Goal: Task Accomplishment & Management: Manage account settings

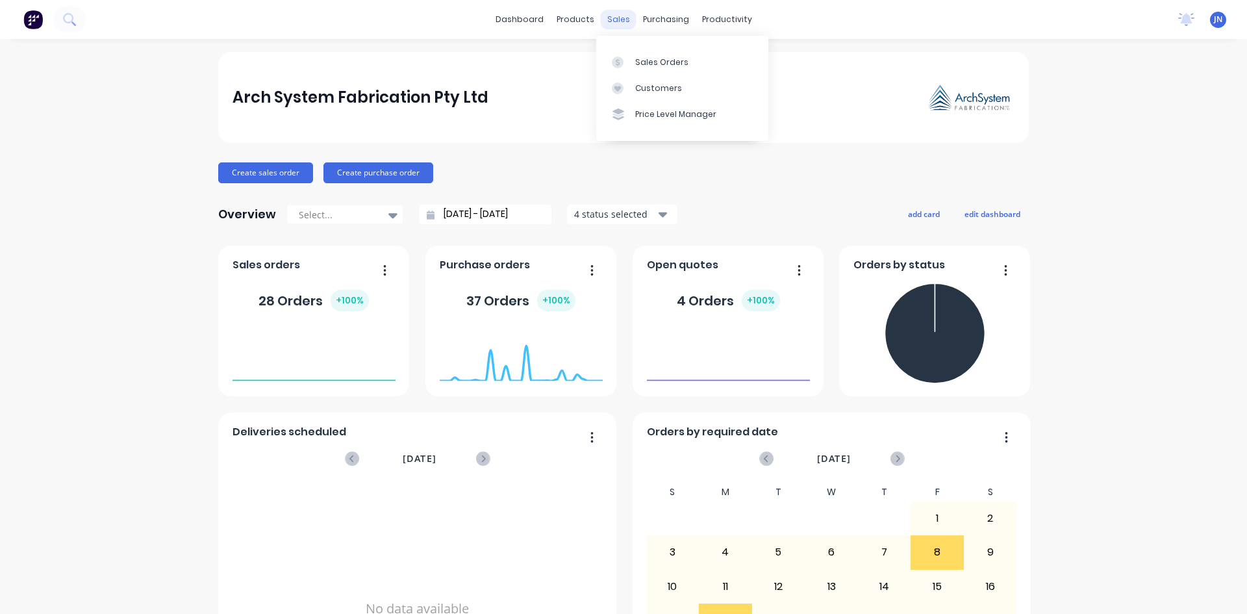
click at [614, 23] on div "sales" at bounding box center [619, 19] width 36 height 19
click at [628, 60] on div at bounding box center [621, 62] width 19 height 12
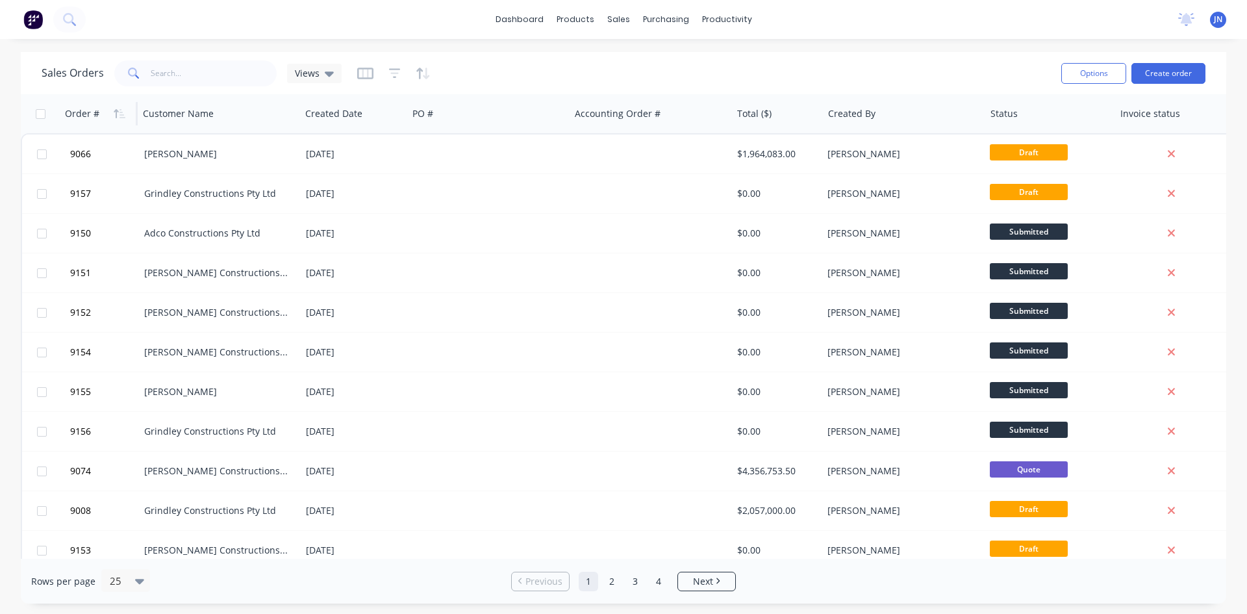
click at [77, 115] on div "Order #" at bounding box center [82, 113] width 34 height 13
click at [122, 114] on icon "button" at bounding box center [120, 113] width 12 height 10
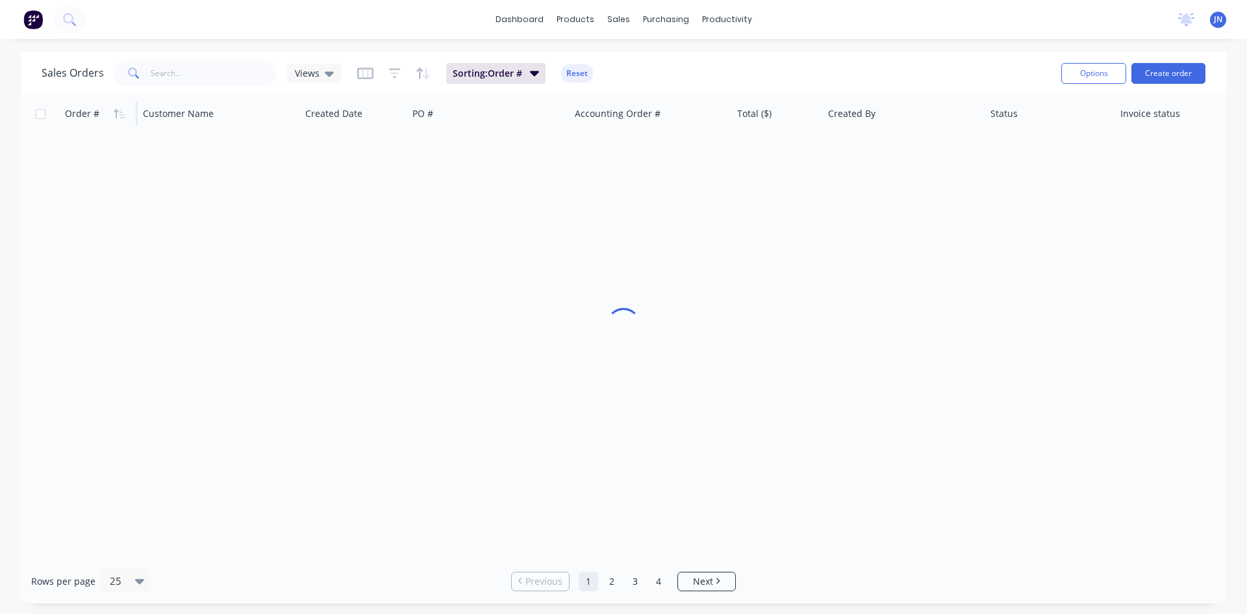
click at [121, 113] on icon "button" at bounding box center [120, 113] width 12 height 10
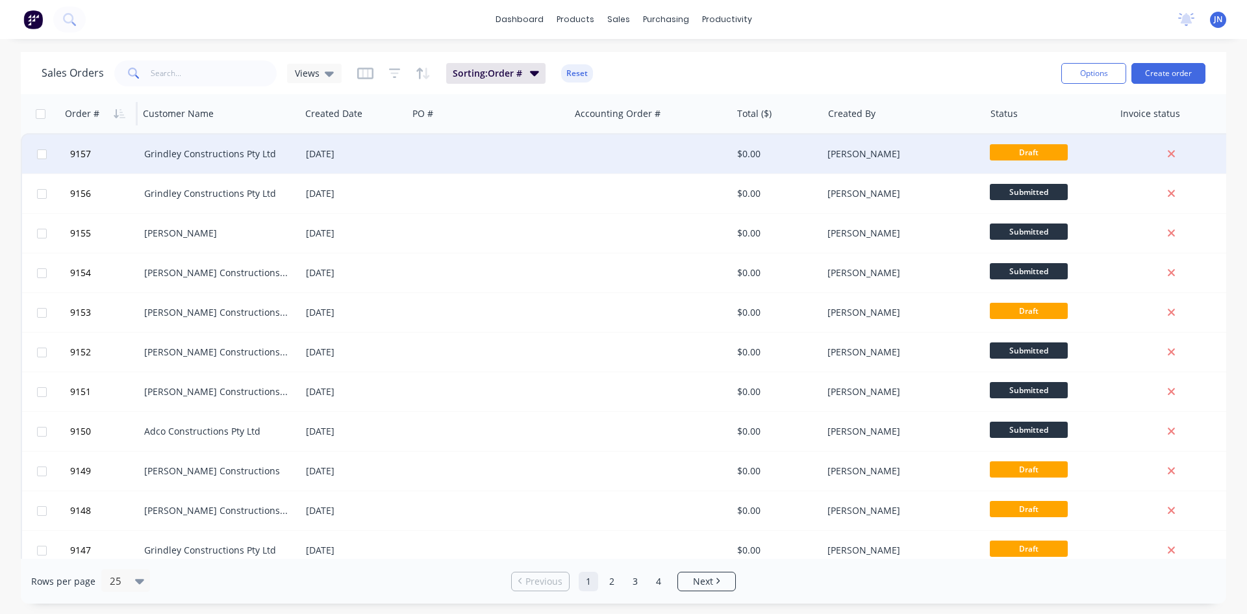
click at [1026, 157] on span "Draft" at bounding box center [1029, 152] width 78 height 16
click at [196, 154] on div "Grindley Constructions Pty Ltd" at bounding box center [216, 153] width 144 height 13
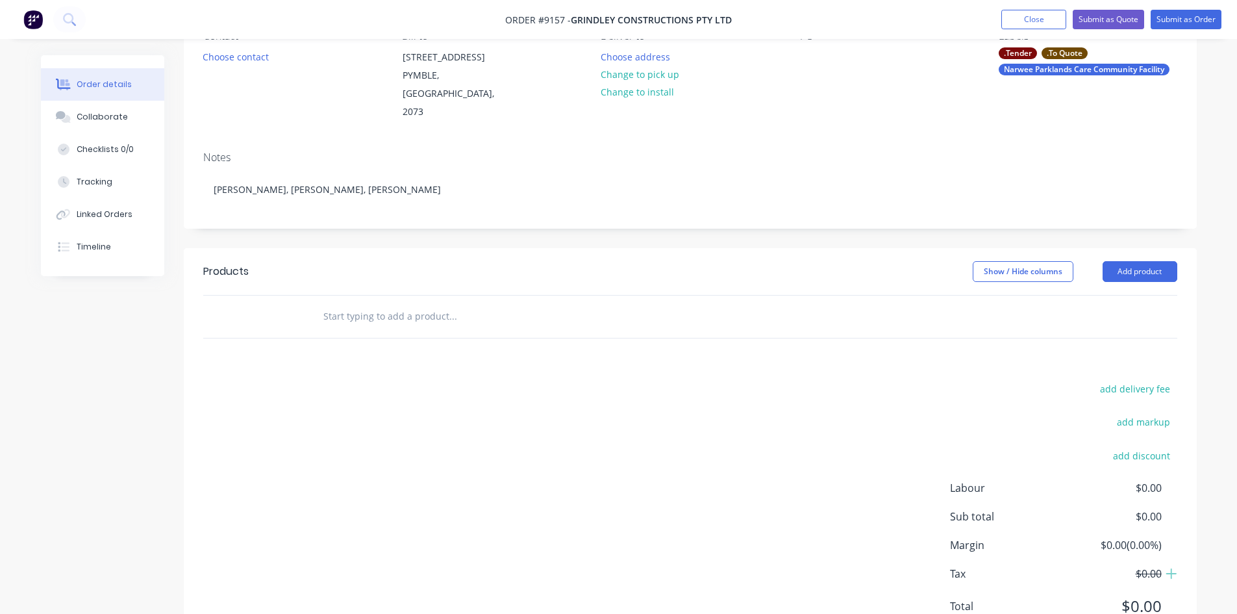
scroll to position [171, 0]
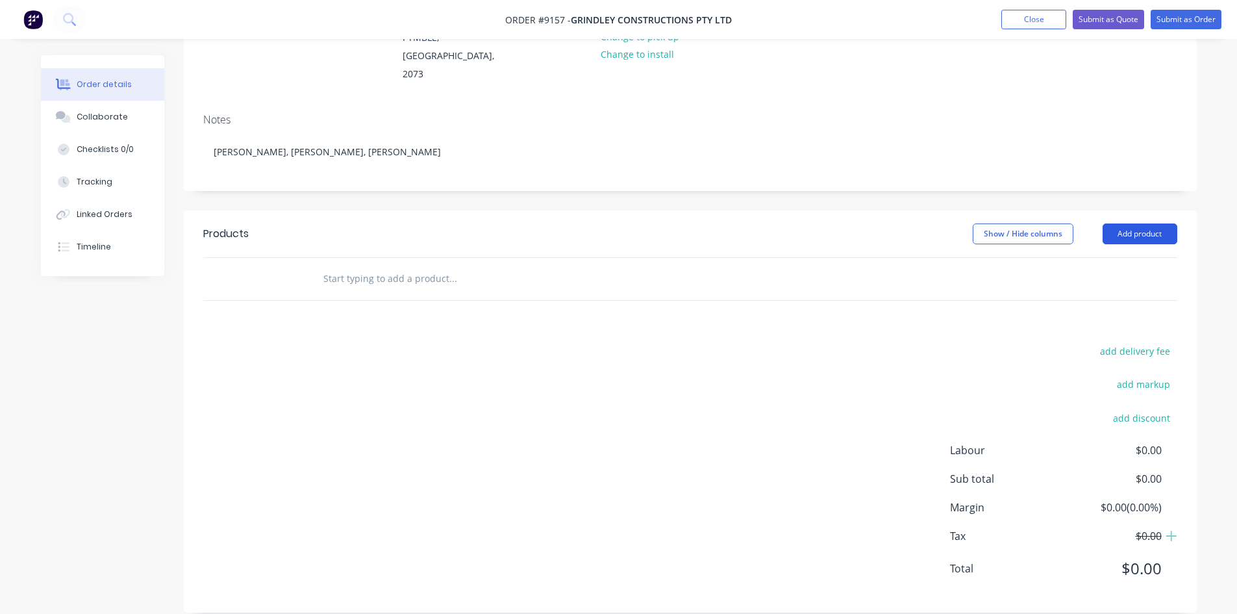
click at [1134, 223] on button "Add product" at bounding box center [1140, 233] width 75 height 21
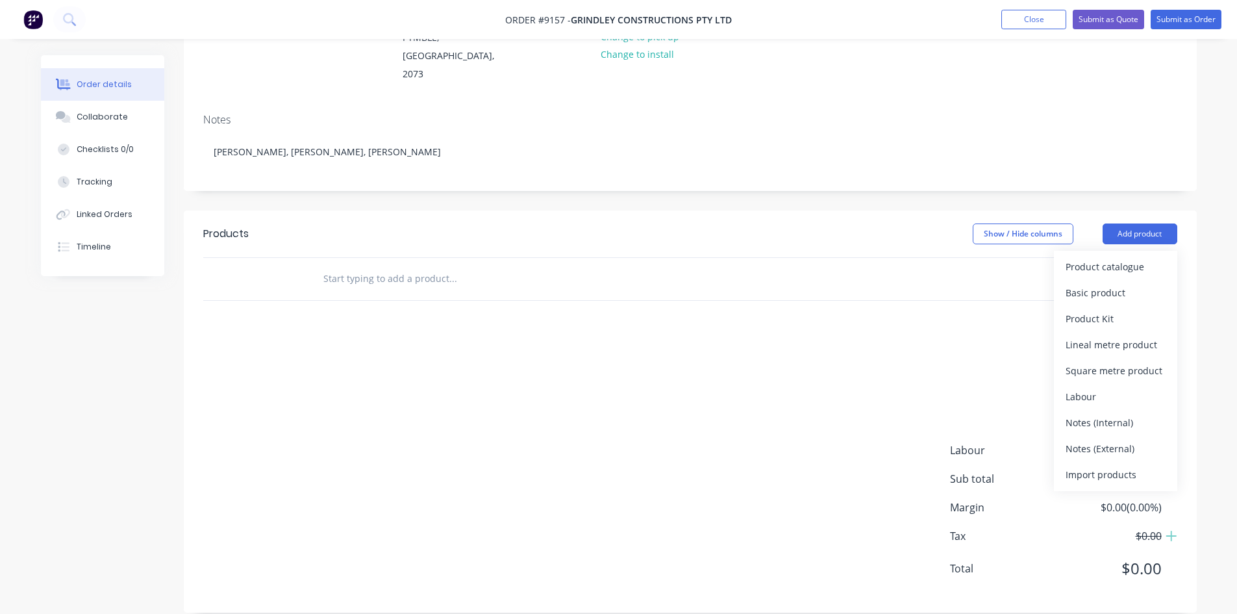
click at [445, 267] on input "text" at bounding box center [453, 279] width 260 height 26
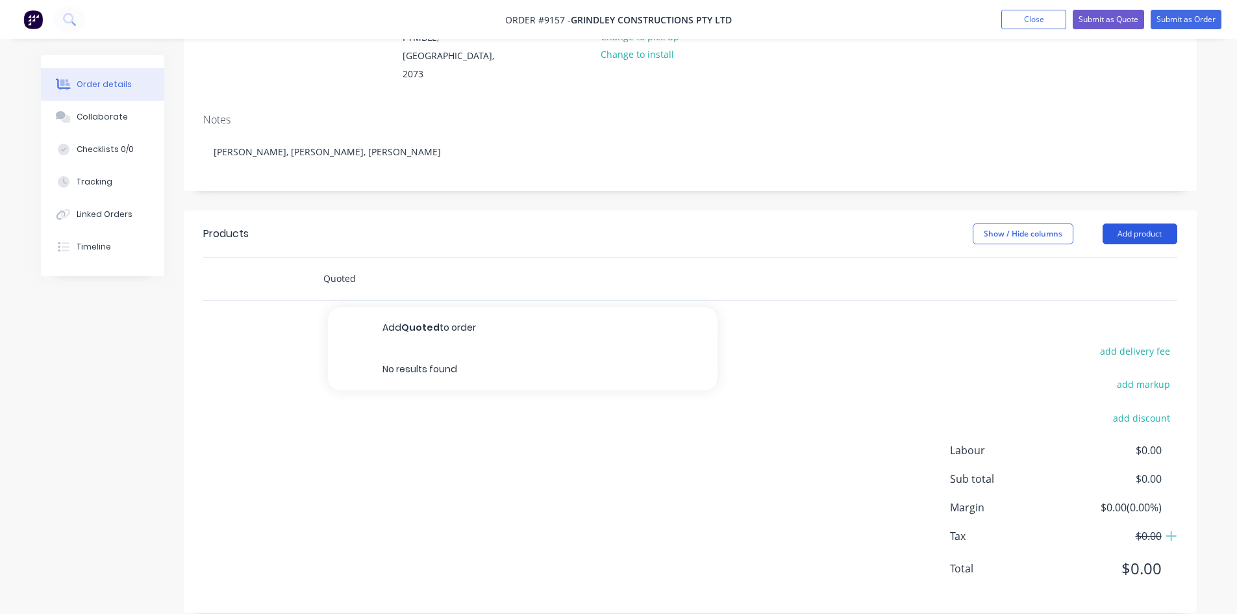
type input "Quoted"
click at [1155, 223] on button "Add product" at bounding box center [1140, 233] width 75 height 21
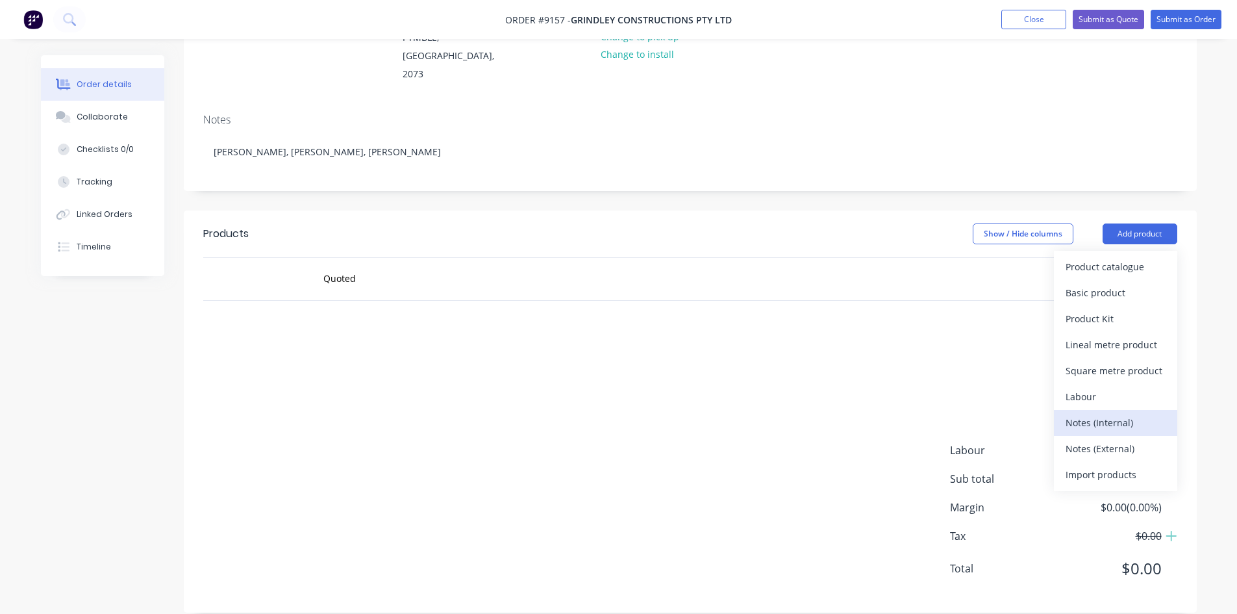
click at [1097, 413] on div "Notes (Internal)" at bounding box center [1116, 422] width 100 height 19
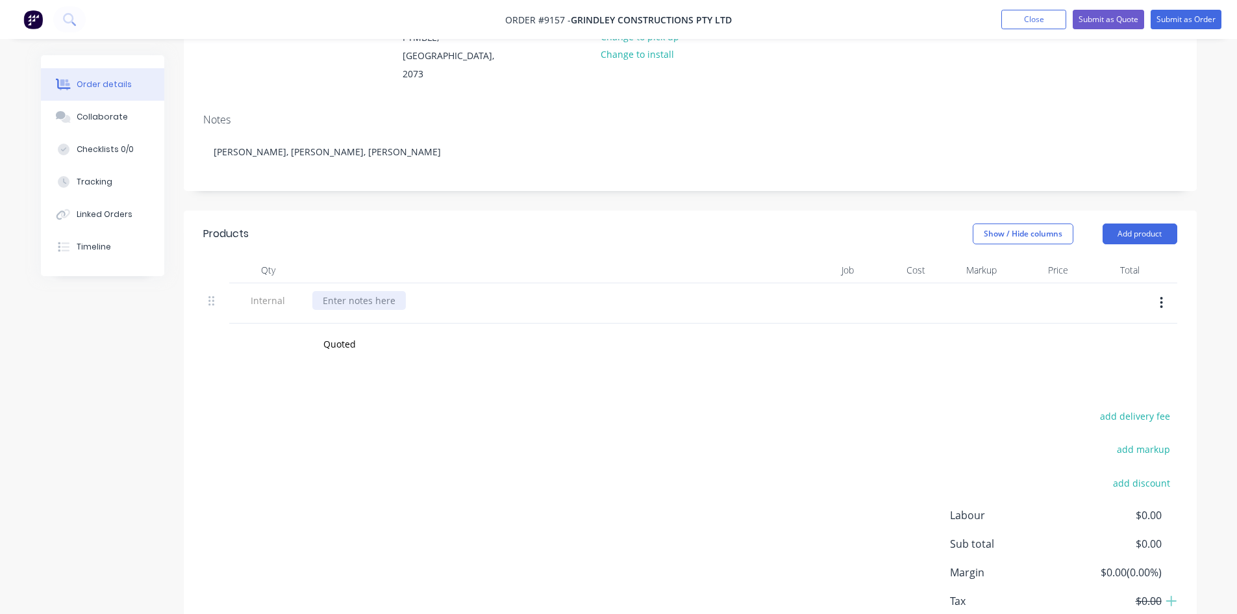
click at [350, 291] on div at bounding box center [359, 300] width 94 height 19
click at [1065, 284] on div at bounding box center [1037, 303] width 71 height 40
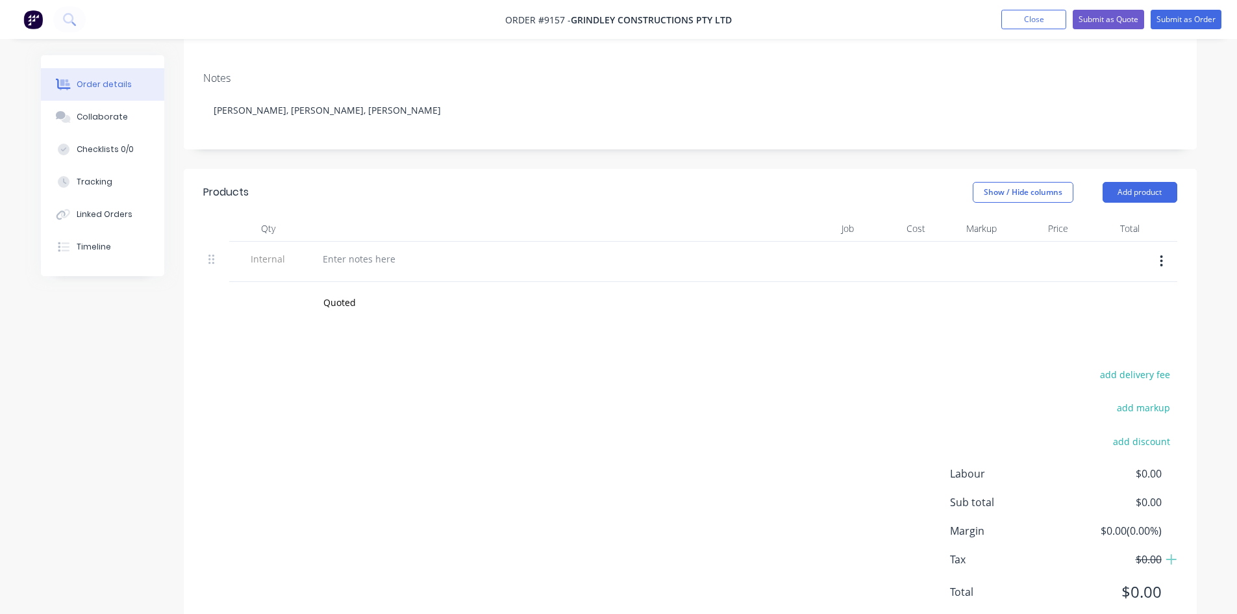
scroll to position [236, 0]
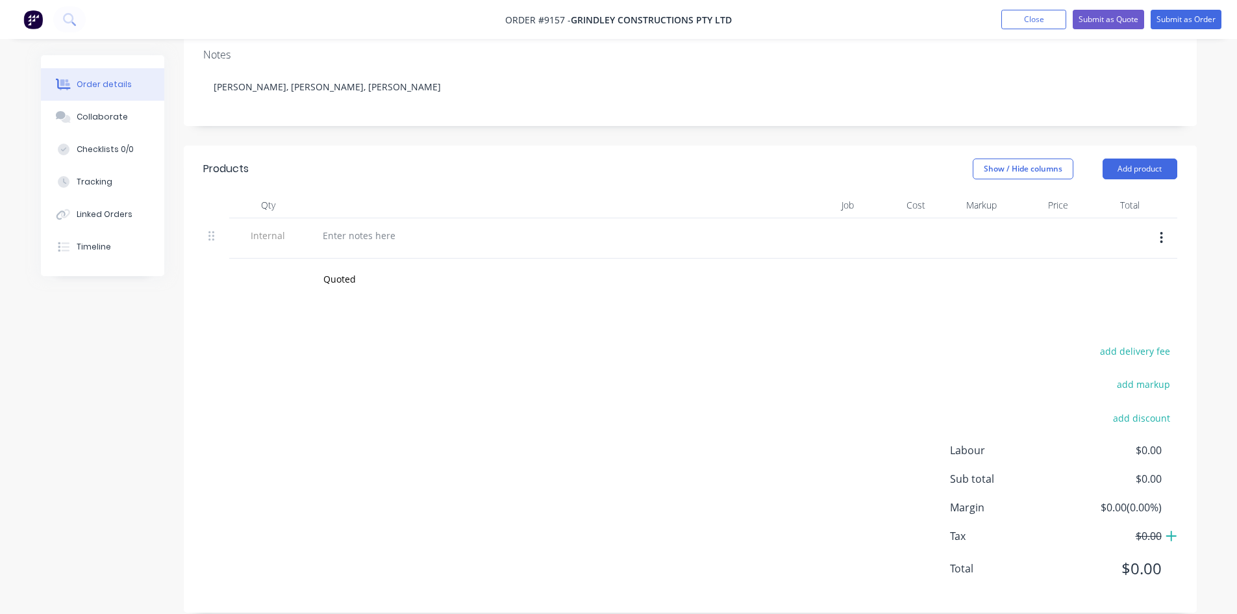
click at [1168, 531] on icon at bounding box center [1171, 536] width 10 height 10
click at [1161, 231] on icon "button" at bounding box center [1161, 238] width 3 height 14
click at [362, 226] on div at bounding box center [359, 235] width 94 height 19
click at [1064, 219] on div at bounding box center [1037, 238] width 71 height 40
click at [333, 268] on input "Quoted" at bounding box center [453, 279] width 260 height 26
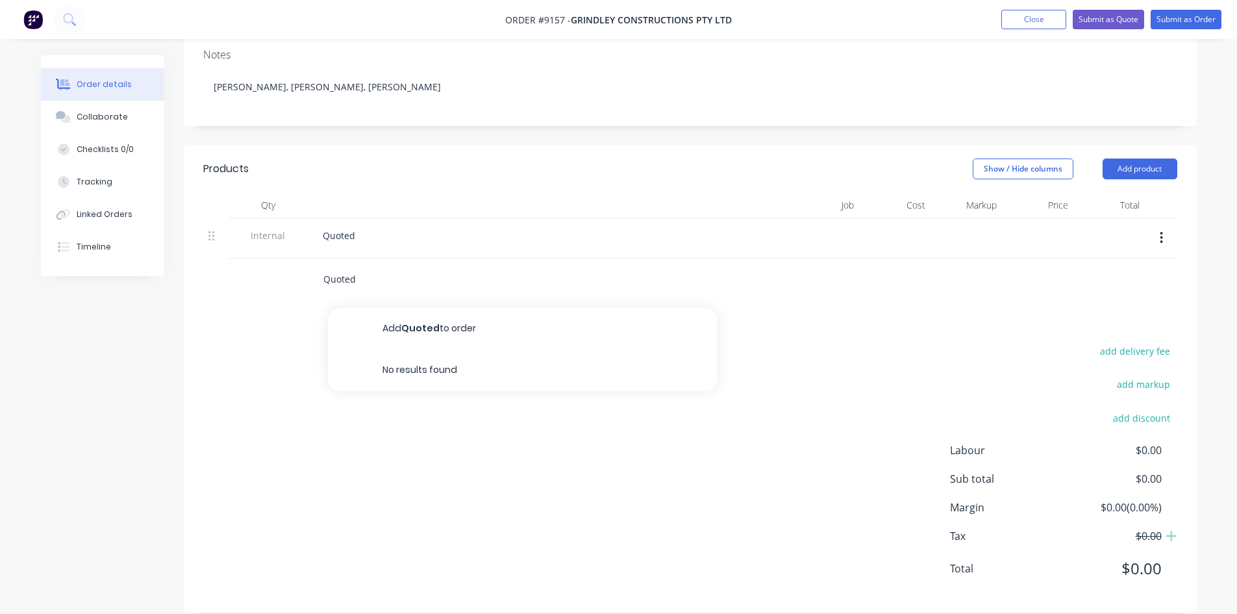
drag, startPoint x: 354, startPoint y: 263, endPoint x: 366, endPoint y: 264, distance: 11.7
click at [366, 266] on input "Quoted" at bounding box center [453, 279] width 260 height 26
drag, startPoint x: 363, startPoint y: 260, endPoint x: 271, endPoint y: 258, distance: 92.2
click at [271, 258] on div "Quoted Add Quoted to order No results found" at bounding box center [690, 279] width 974 height 42
click at [462, 226] on div "Quoted" at bounding box center [534, 235] width 444 height 19
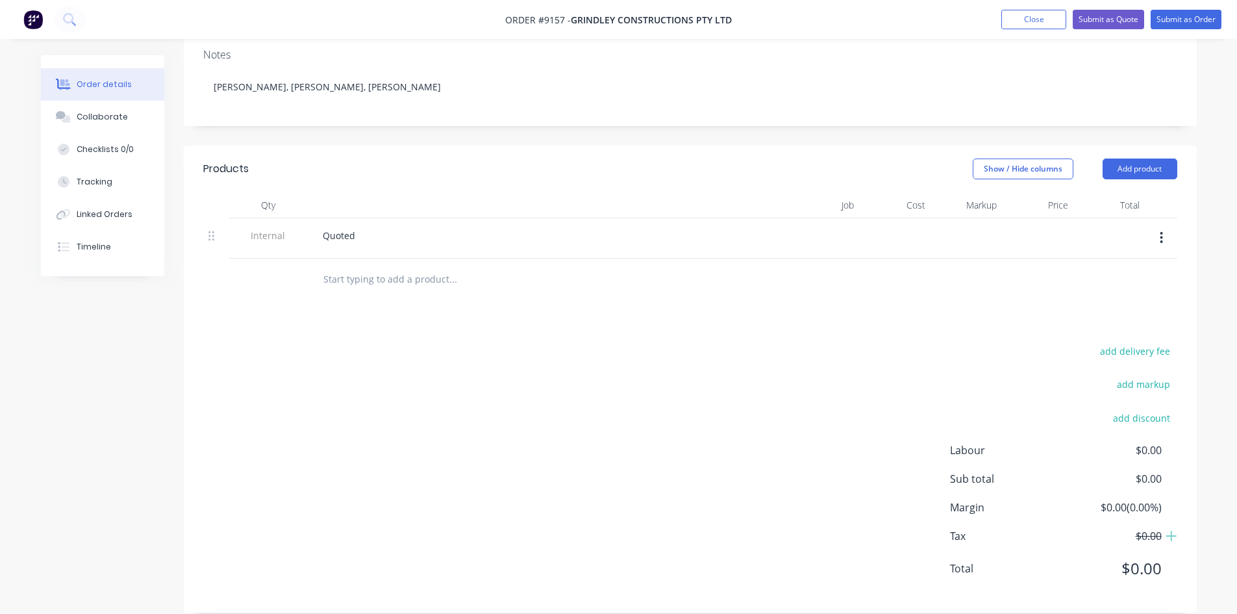
click at [1162, 231] on icon "button" at bounding box center [1161, 238] width 3 height 14
click at [1103, 288] on div "Delete" at bounding box center [1116, 297] width 100 height 19
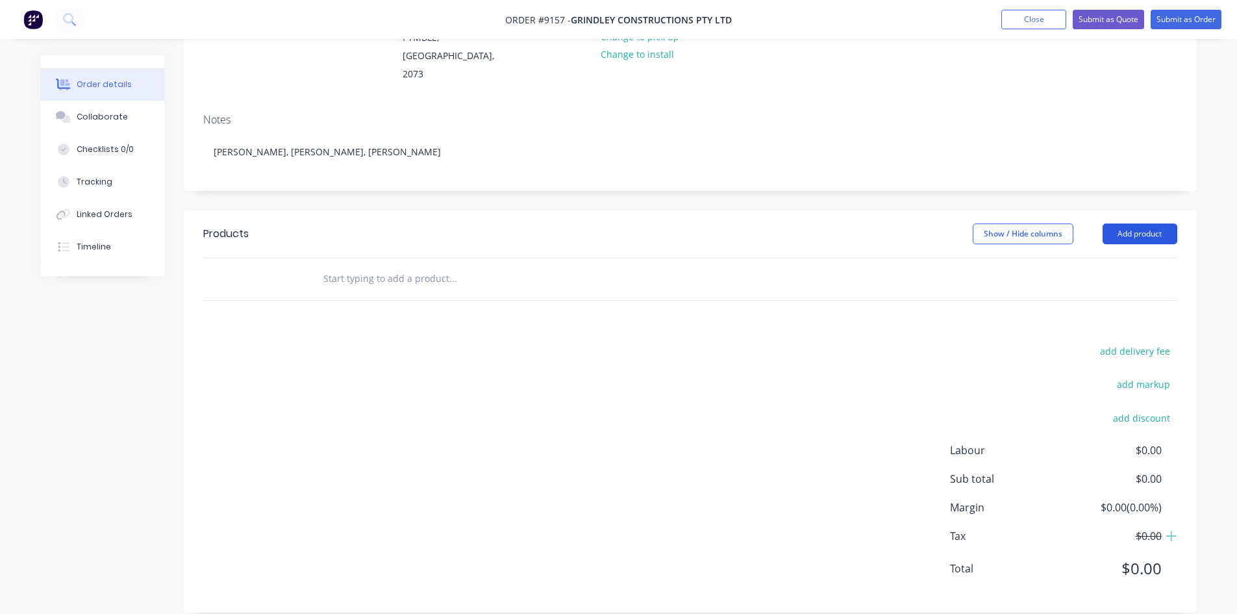
click at [1134, 223] on button "Add product" at bounding box center [1140, 233] width 75 height 21
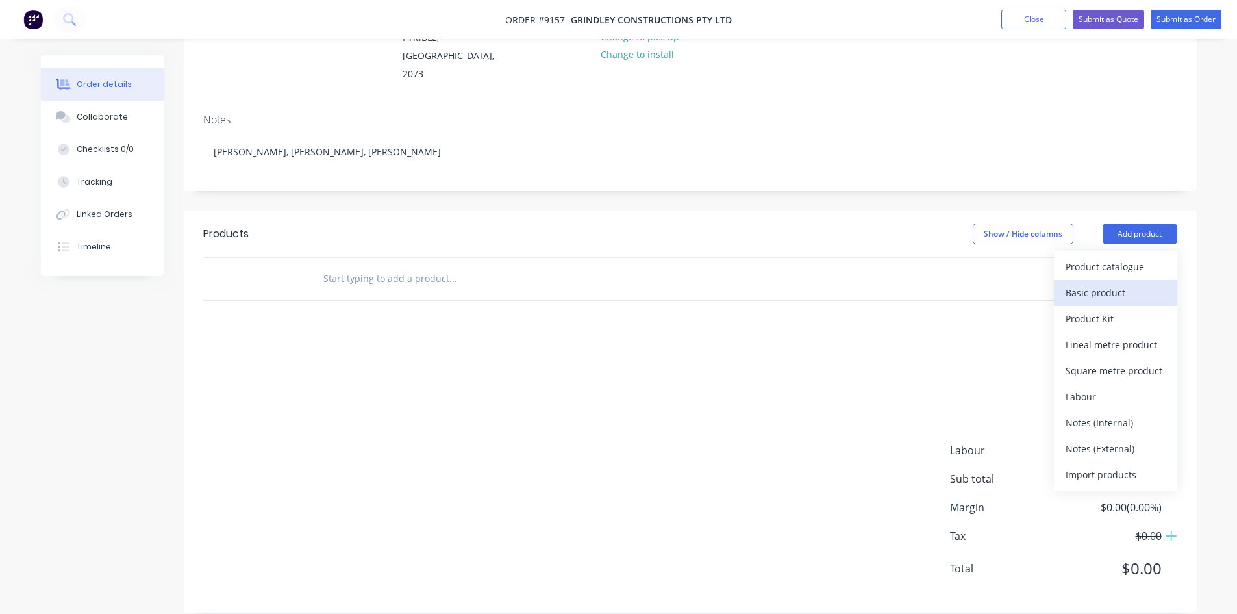
click at [1120, 283] on div "Basic product" at bounding box center [1116, 292] width 100 height 19
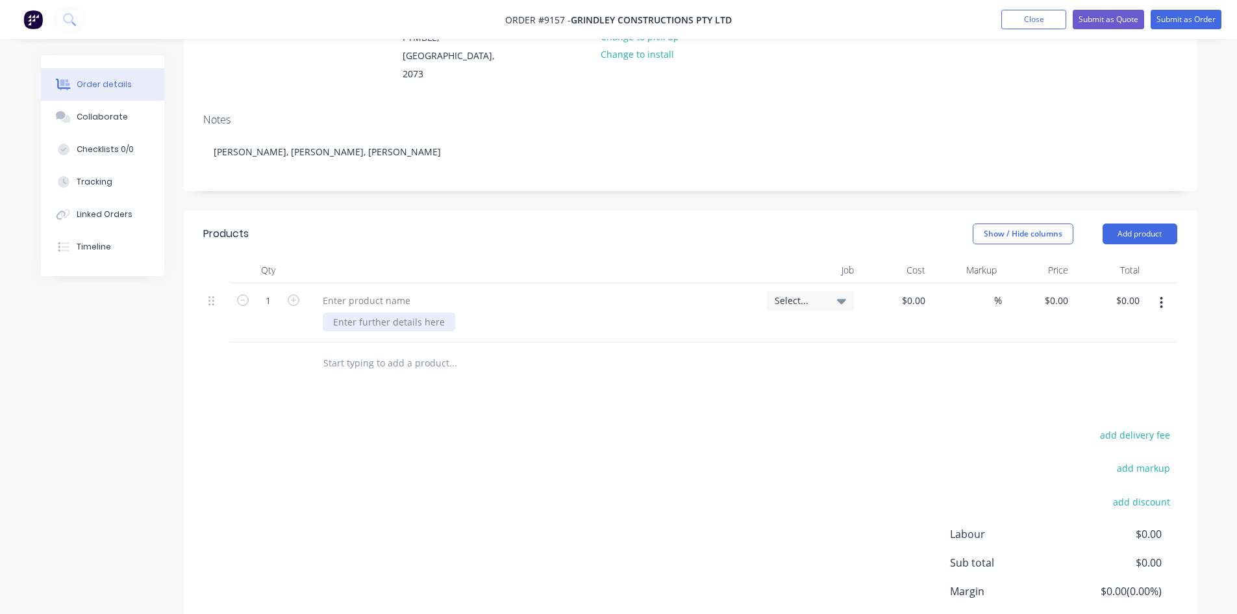
click at [429, 312] on div at bounding box center [389, 321] width 132 height 19
type input "$0.00"
click at [830, 295] on div "Select..." at bounding box center [810, 301] width 71 height 12
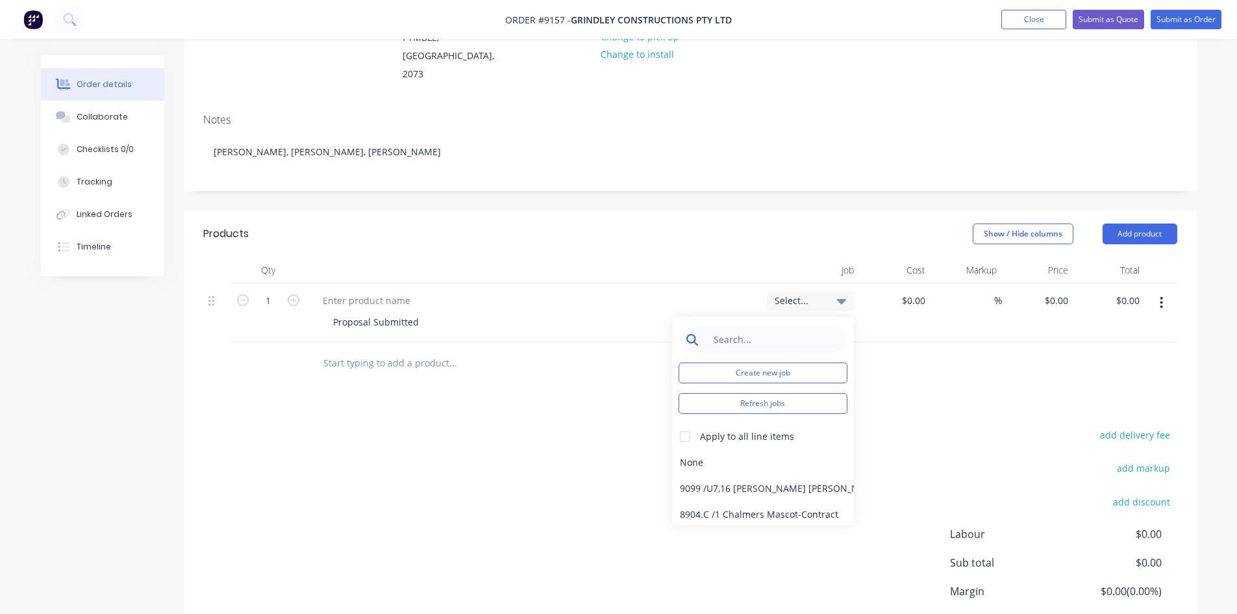
click at [745, 327] on input at bounding box center [773, 340] width 133 height 26
type input "9157"
drag, startPoint x: 771, startPoint y: 314, endPoint x: 658, endPoint y: 322, distance: 112.6
click at [658, 322] on div "1 Proposal Submitted Select... 9157 Create new job Refresh jobs $0.00 $0.00 % $…" at bounding box center [690, 312] width 974 height 59
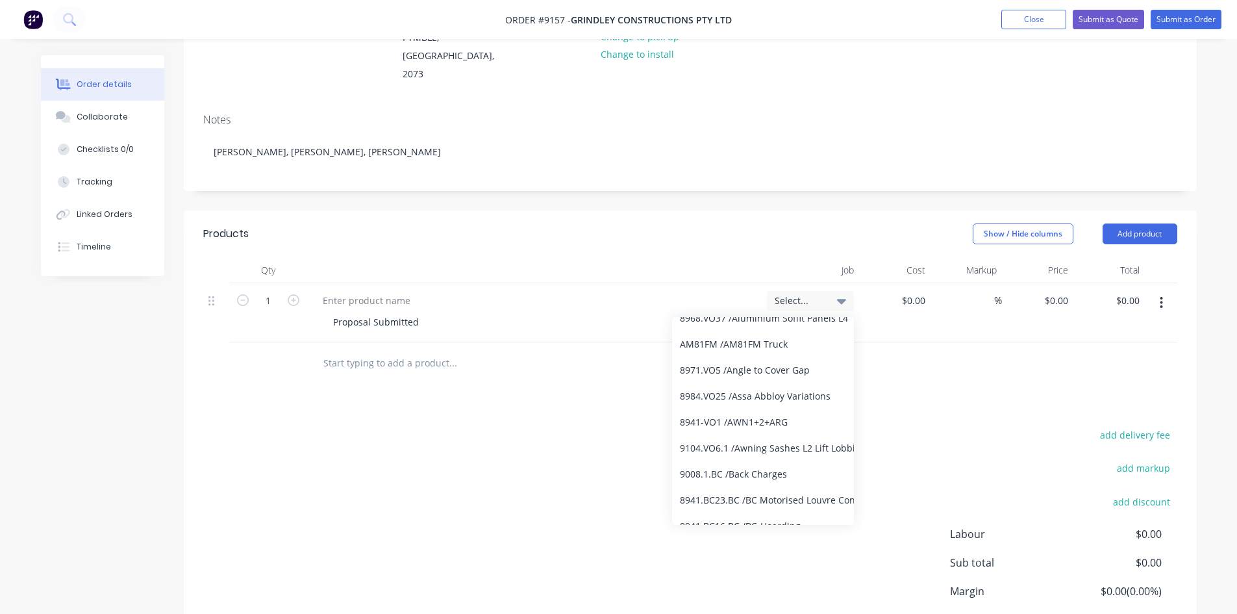
scroll to position [0, 0]
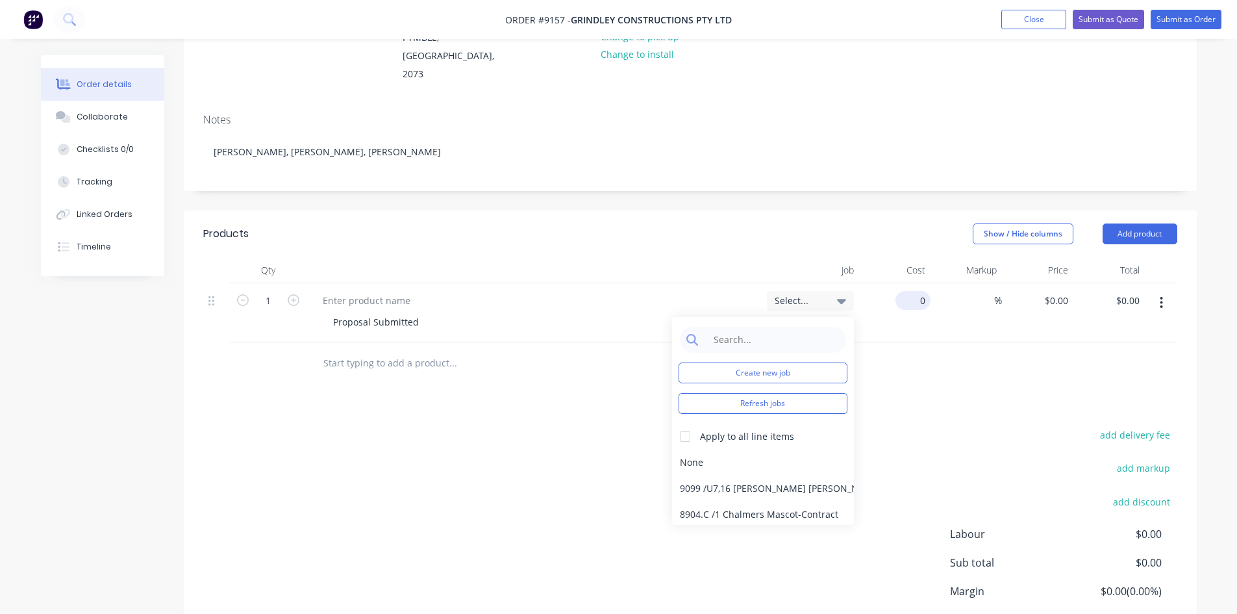
click at [912, 291] on div "0 $0.00" at bounding box center [913, 300] width 35 height 19
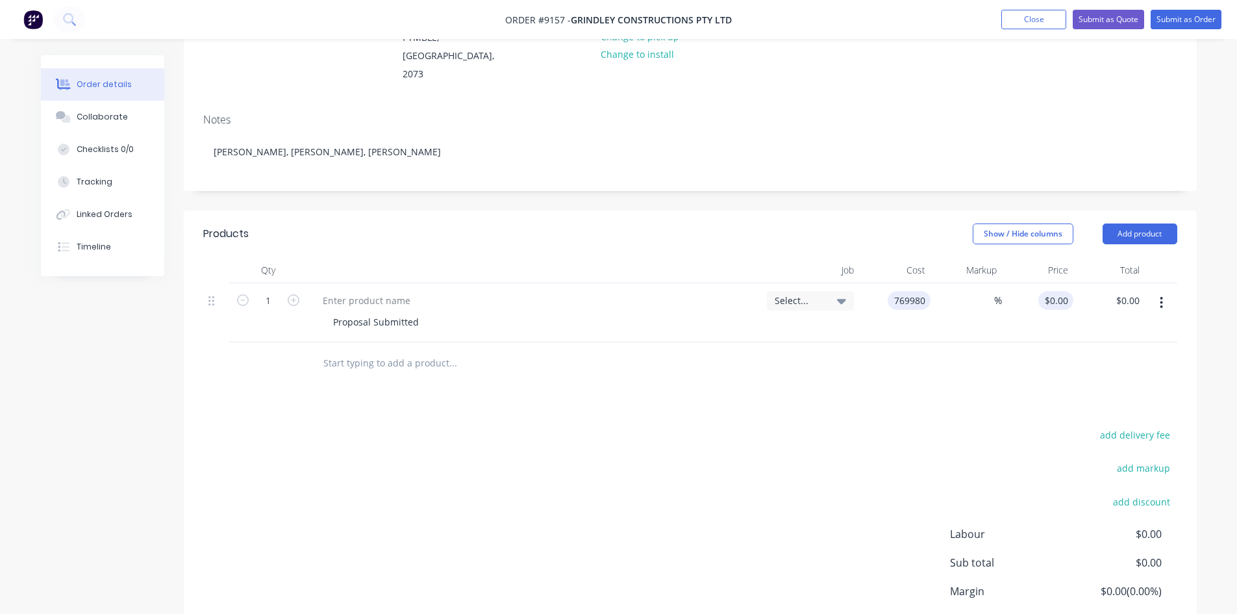
type input "$769,980.00"
type input "769980"
type input "$769,980.00"
click at [1046, 291] on input "769980" at bounding box center [1059, 300] width 30 height 19
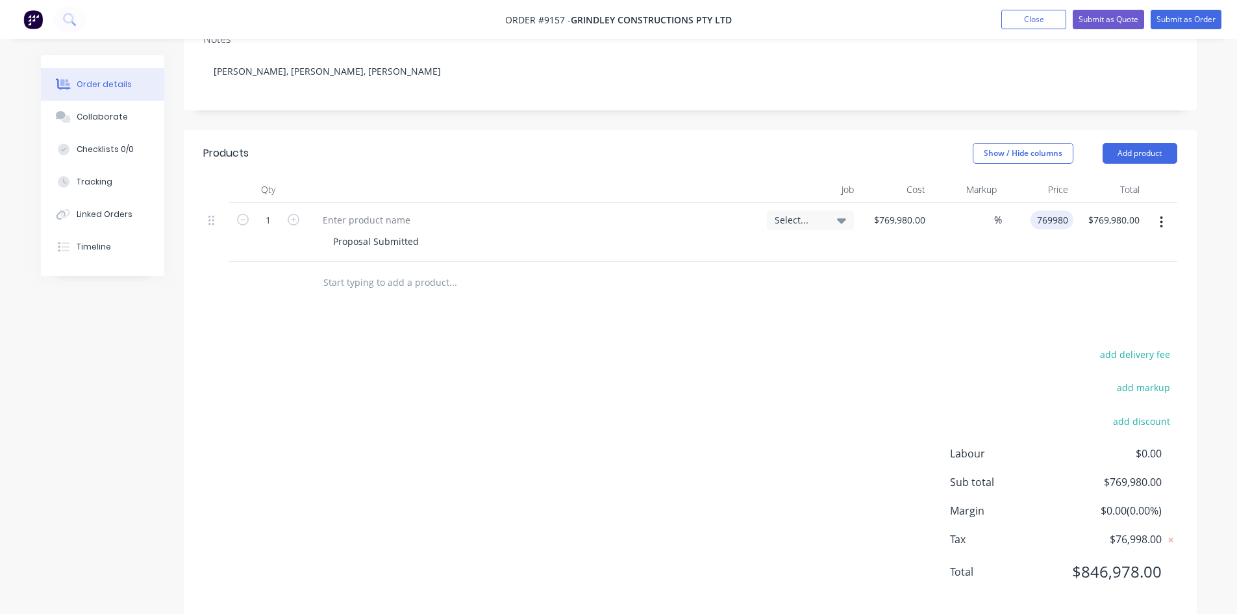
scroll to position [255, 0]
type input "$769,980.00"
click at [1186, 14] on button "Submit as Order" at bounding box center [1186, 19] width 71 height 19
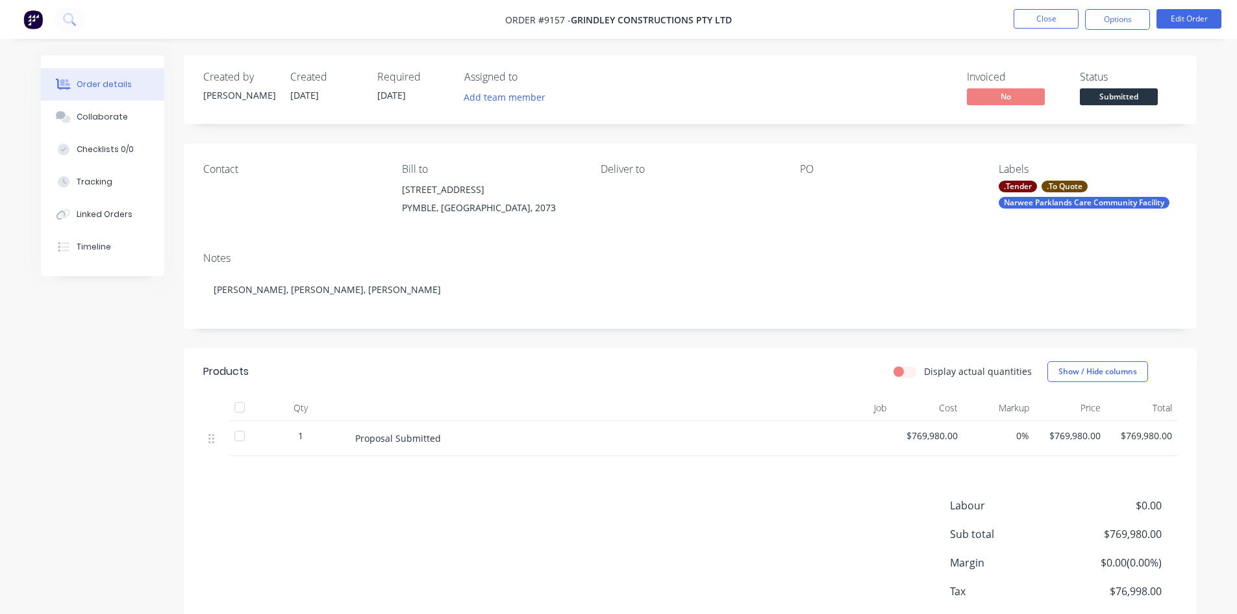
click at [1068, 184] on div ".To Quote" at bounding box center [1065, 187] width 46 height 12
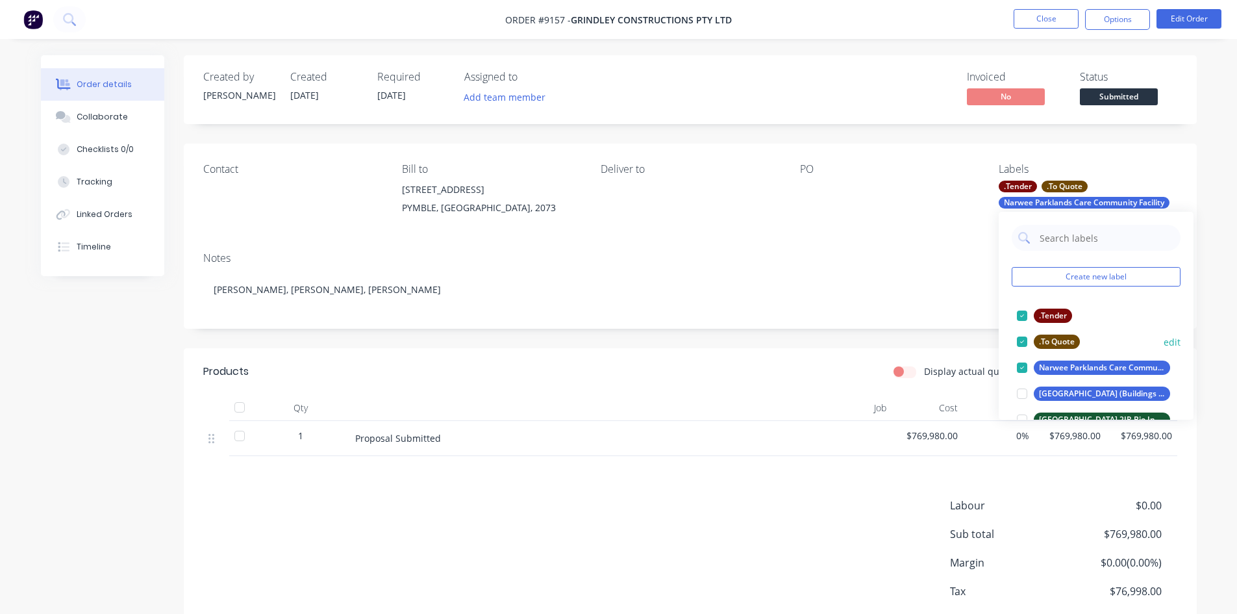
click at [1024, 341] on div at bounding box center [1022, 342] width 26 height 26
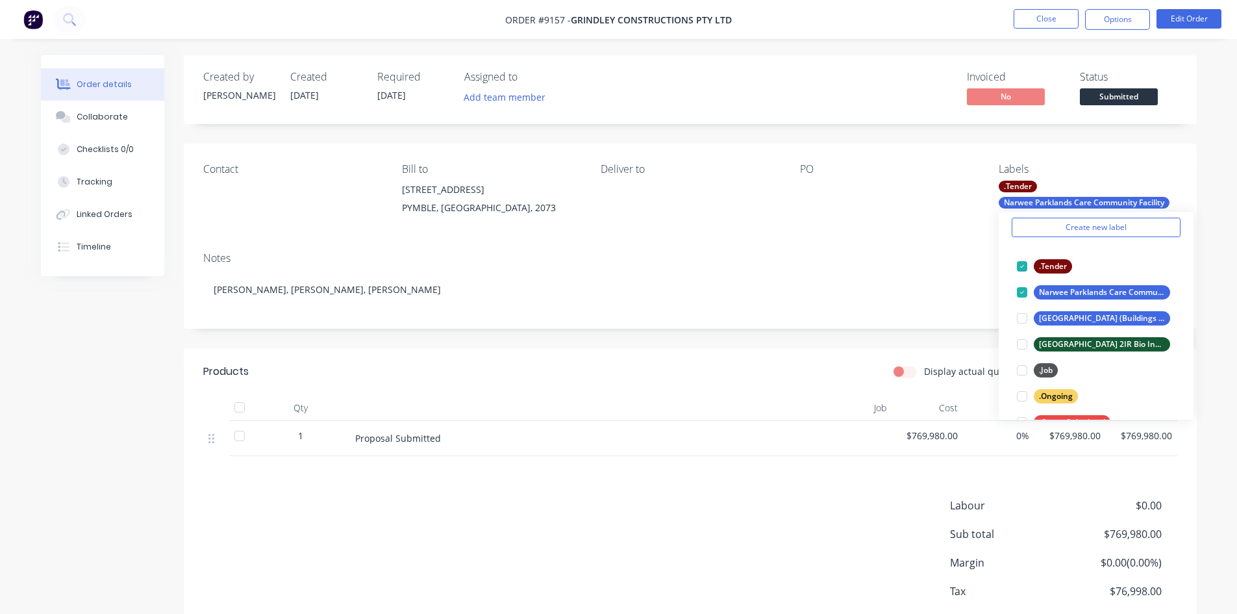
scroll to position [130, 0]
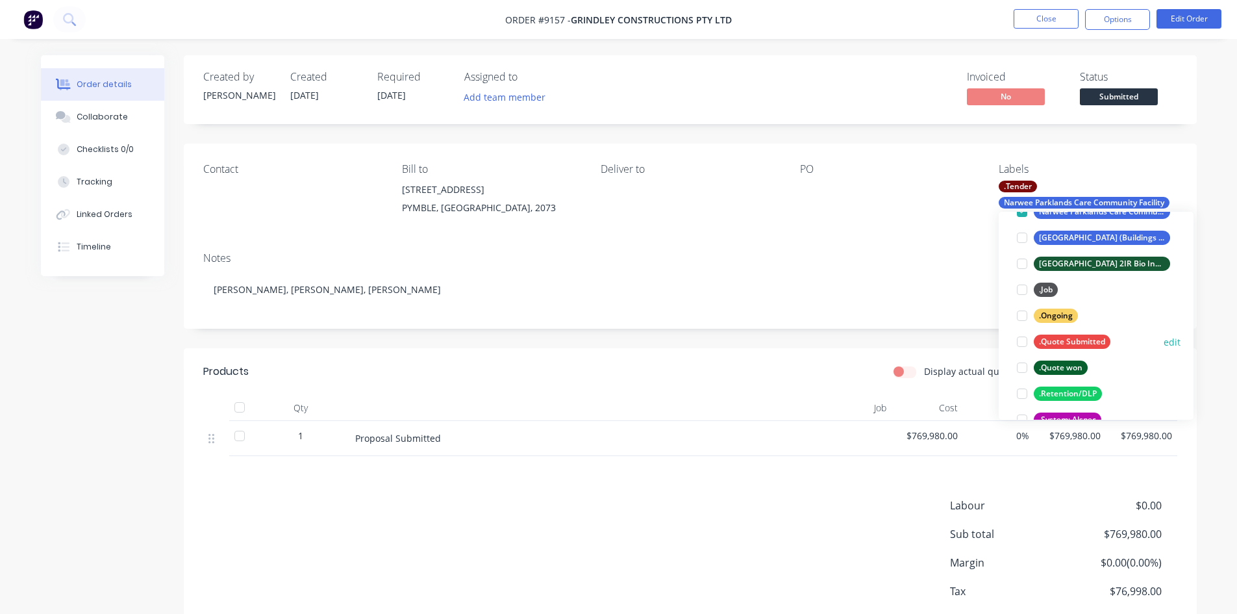
click at [1094, 345] on div ".Quote Submitted" at bounding box center [1072, 341] width 77 height 14
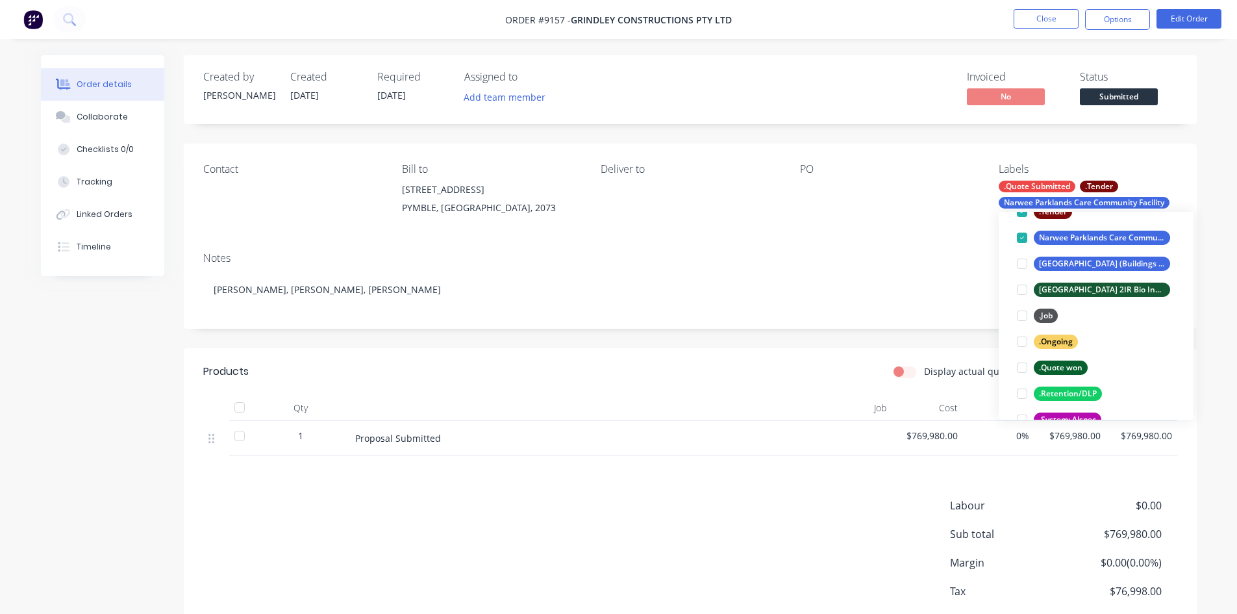
scroll to position [0, 0]
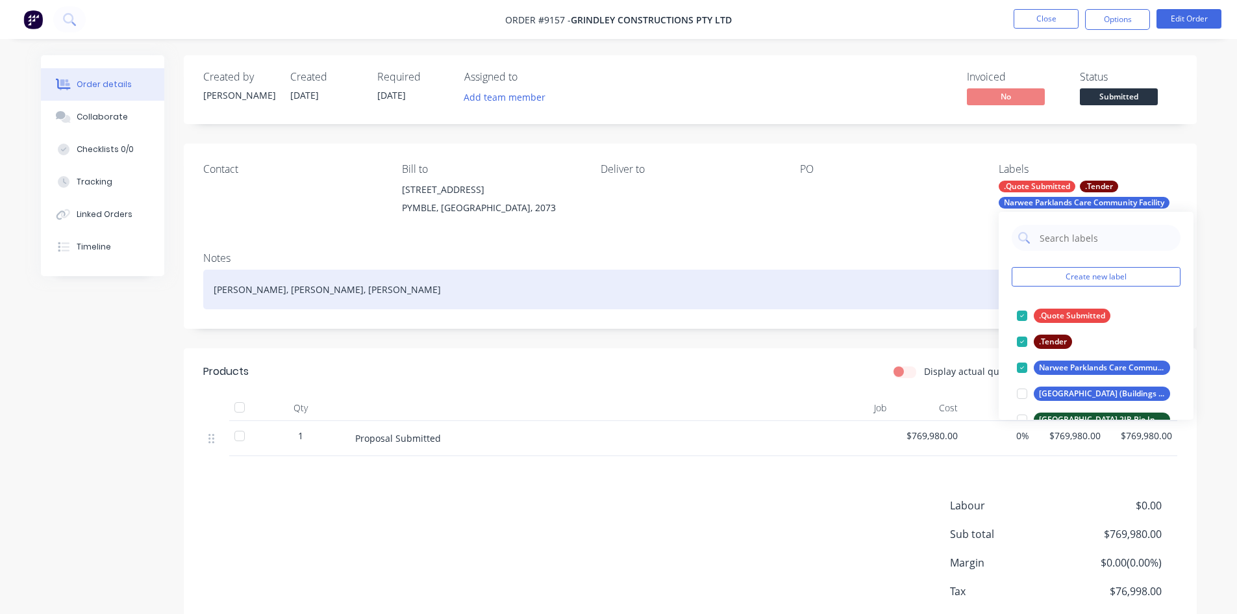
click at [960, 269] on div "[PERSON_NAME], [PERSON_NAME], [PERSON_NAME]" at bounding box center [690, 289] width 974 height 40
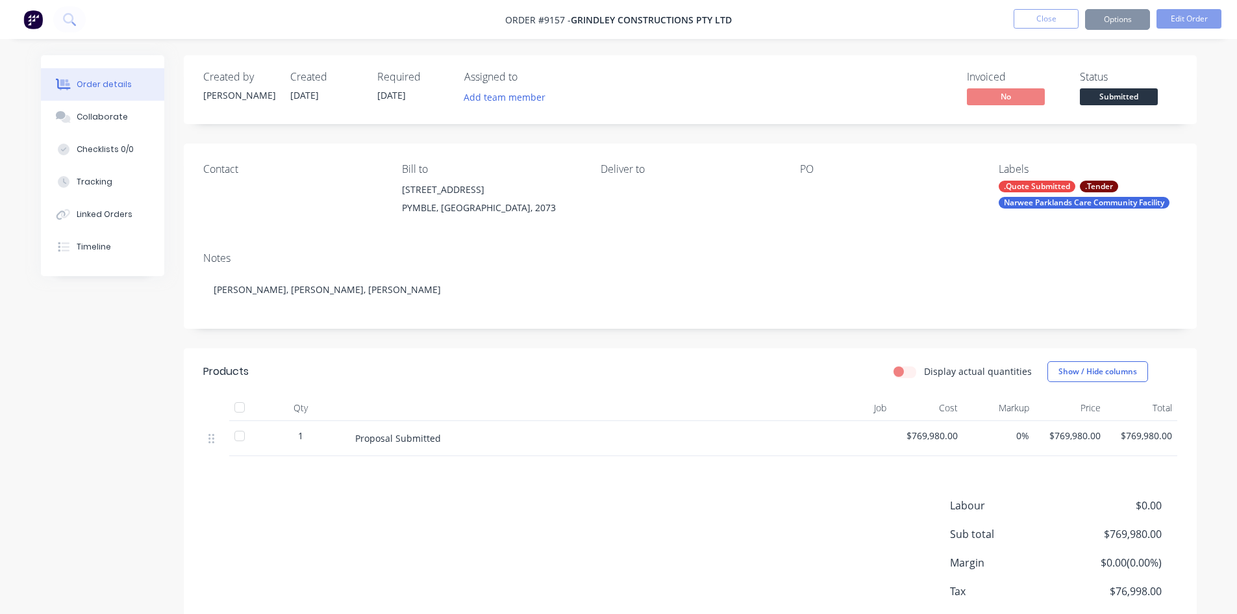
click at [850, 220] on div "PO" at bounding box center [889, 192] width 178 height 59
click at [1061, 23] on button "Close" at bounding box center [1046, 18] width 65 height 19
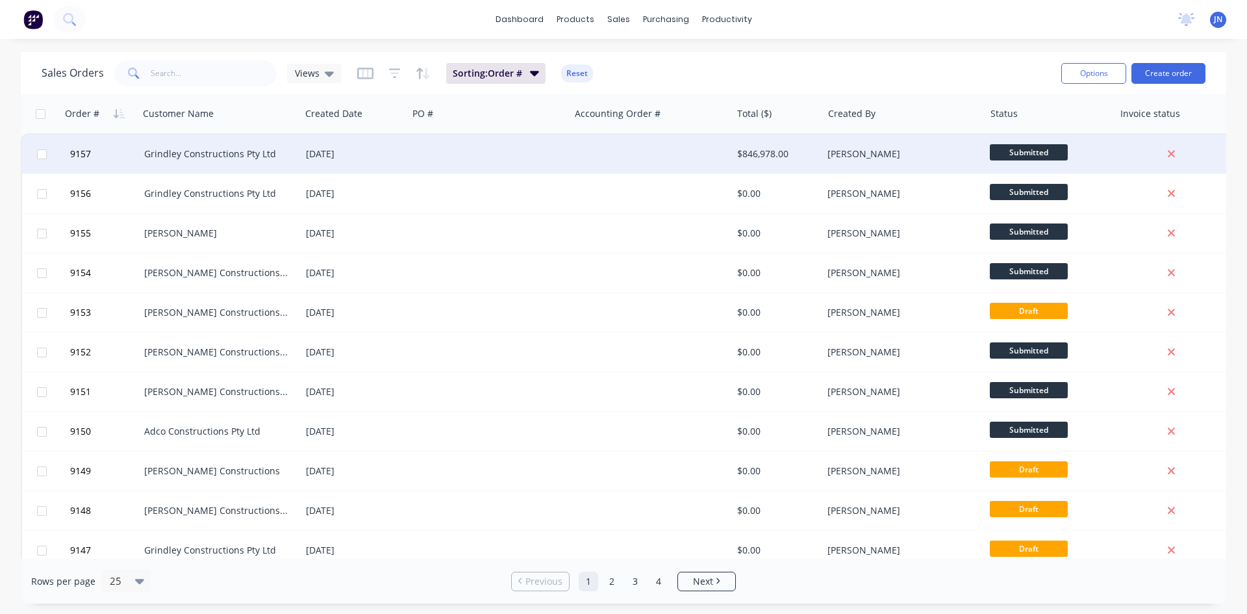
click at [253, 158] on div "Grindley Constructions Pty Ltd" at bounding box center [216, 153] width 144 height 13
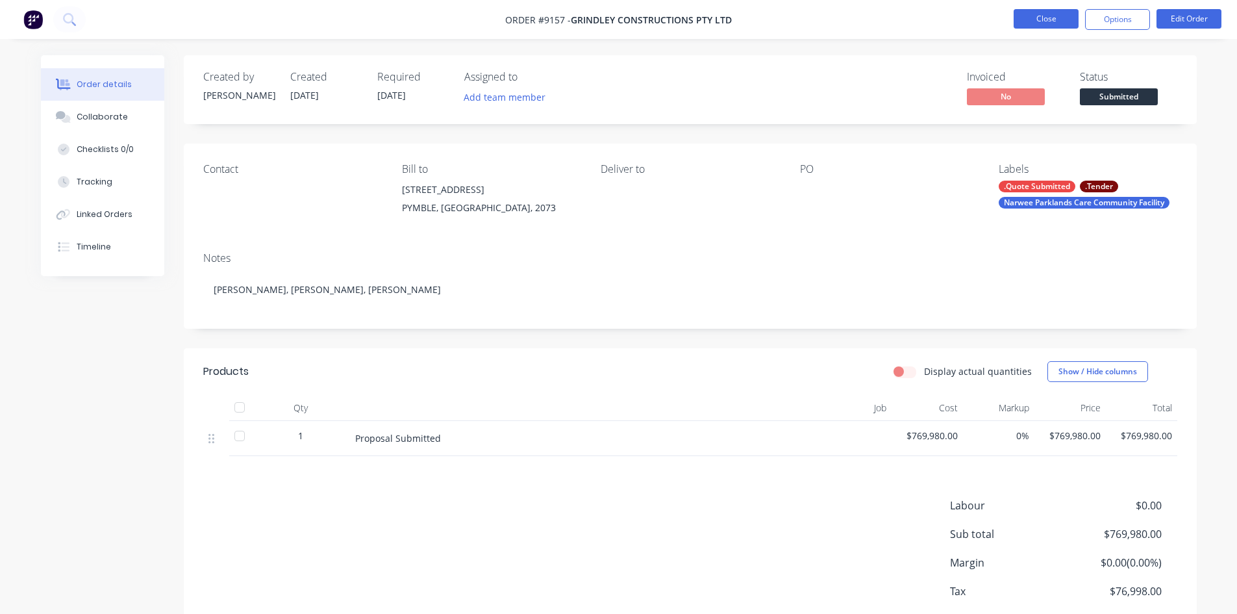
click at [1047, 14] on button "Close" at bounding box center [1046, 18] width 65 height 19
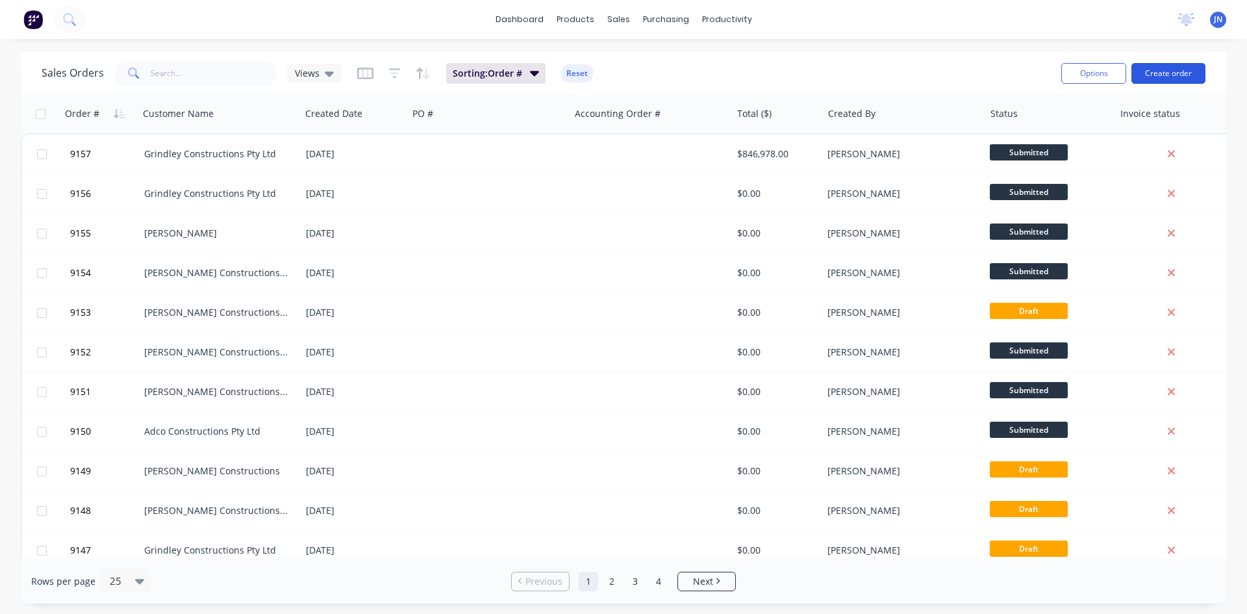
click at [1157, 73] on button "Create order" at bounding box center [1168, 73] width 74 height 21
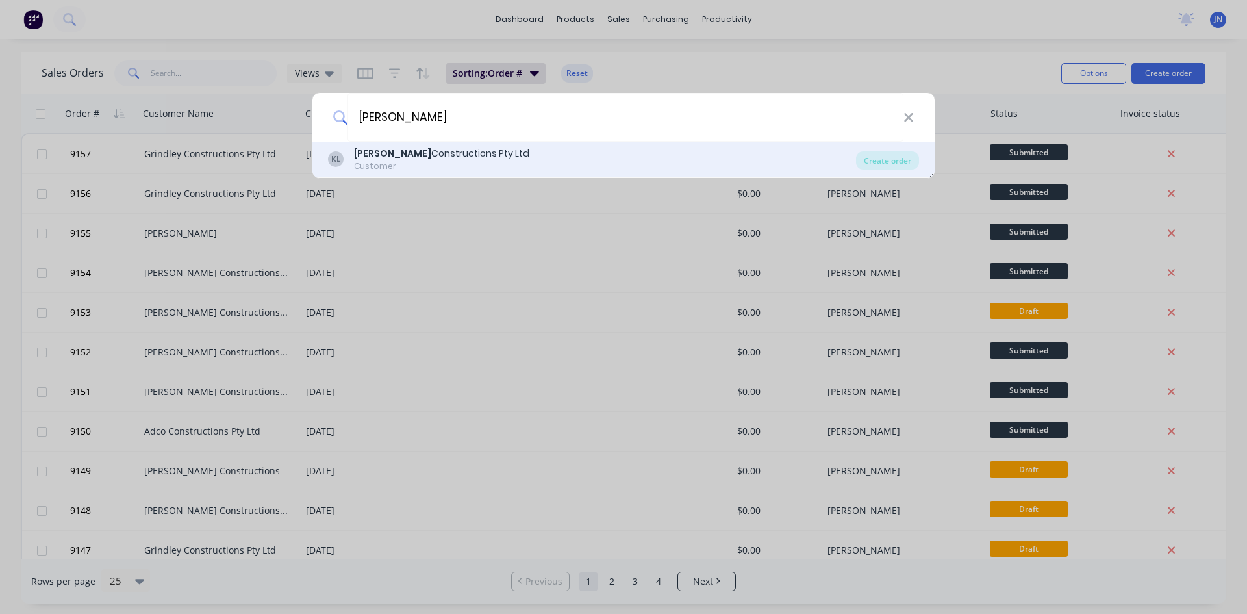
type input "[PERSON_NAME]"
click at [526, 160] on div "[PERSON_NAME] Constructions Pty Ltd Customer" at bounding box center [592, 159] width 528 height 25
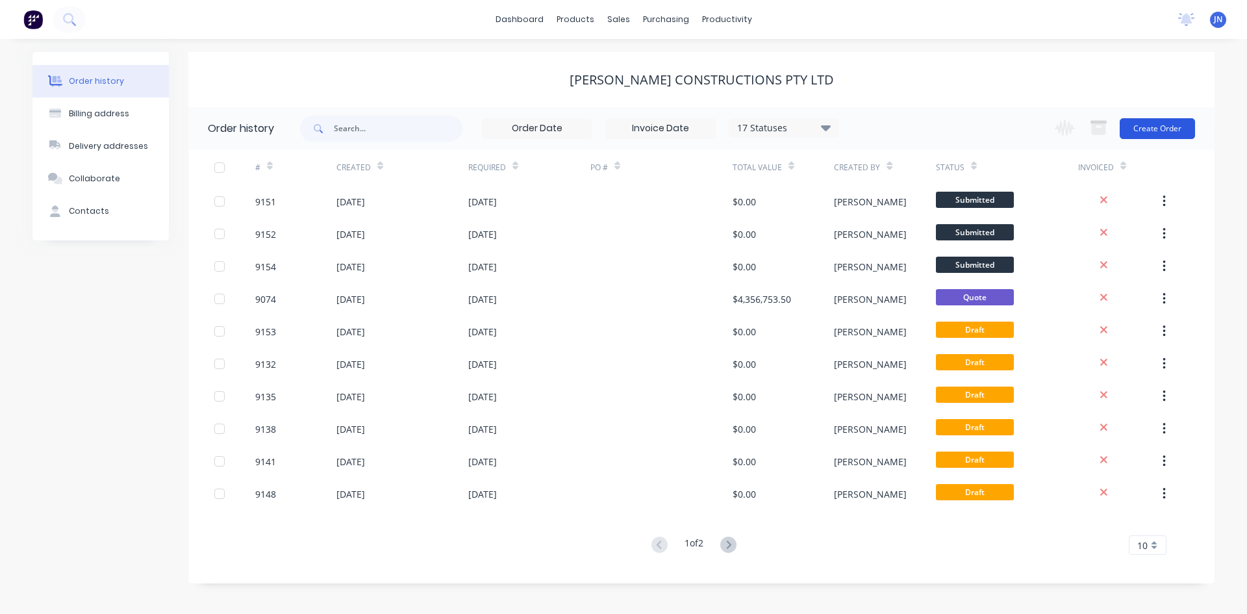
click at [1164, 127] on button "Create Order" at bounding box center [1157, 128] width 75 height 21
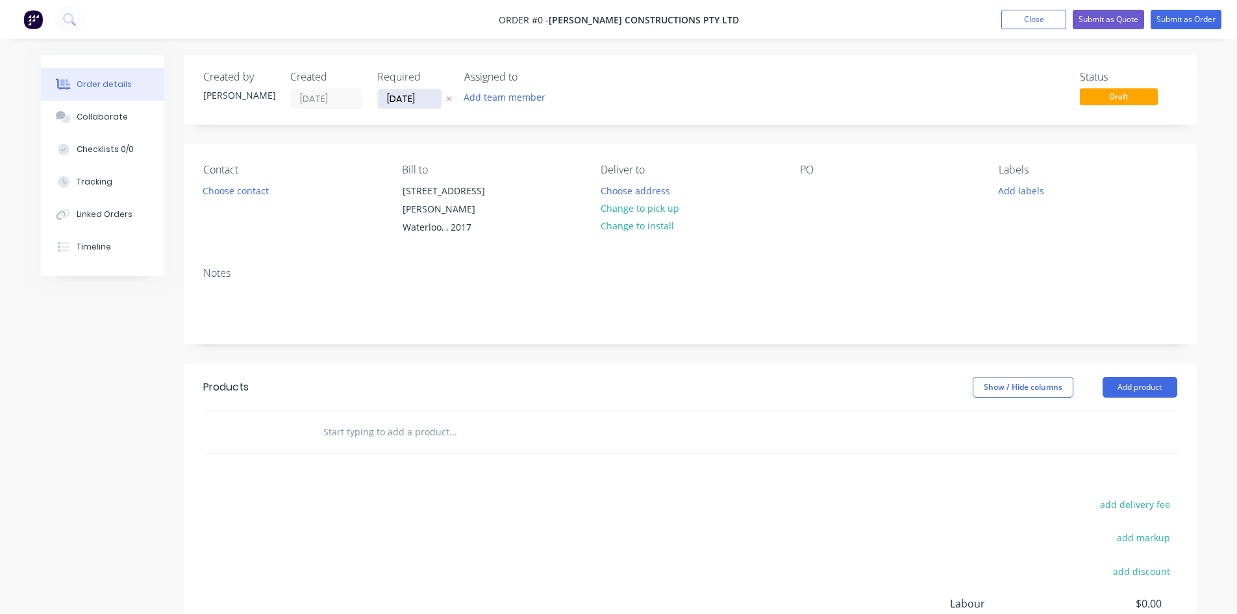
click at [409, 94] on input "[DATE]" at bounding box center [410, 98] width 64 height 19
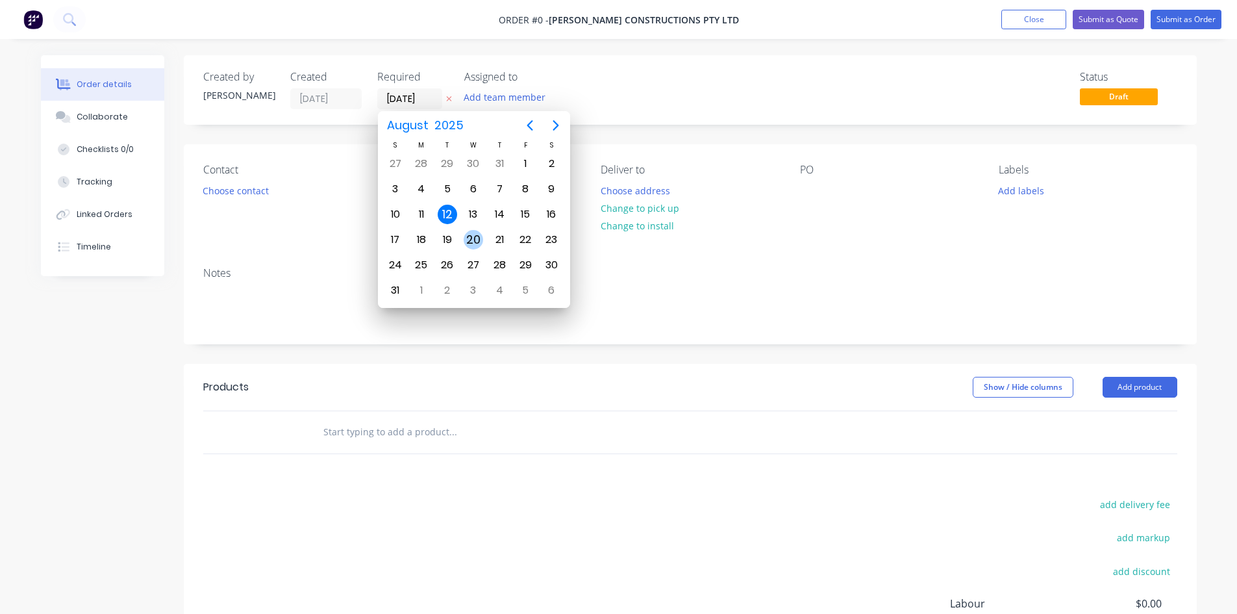
click at [468, 238] on div "20" at bounding box center [473, 239] width 19 height 19
type input "[DATE]"
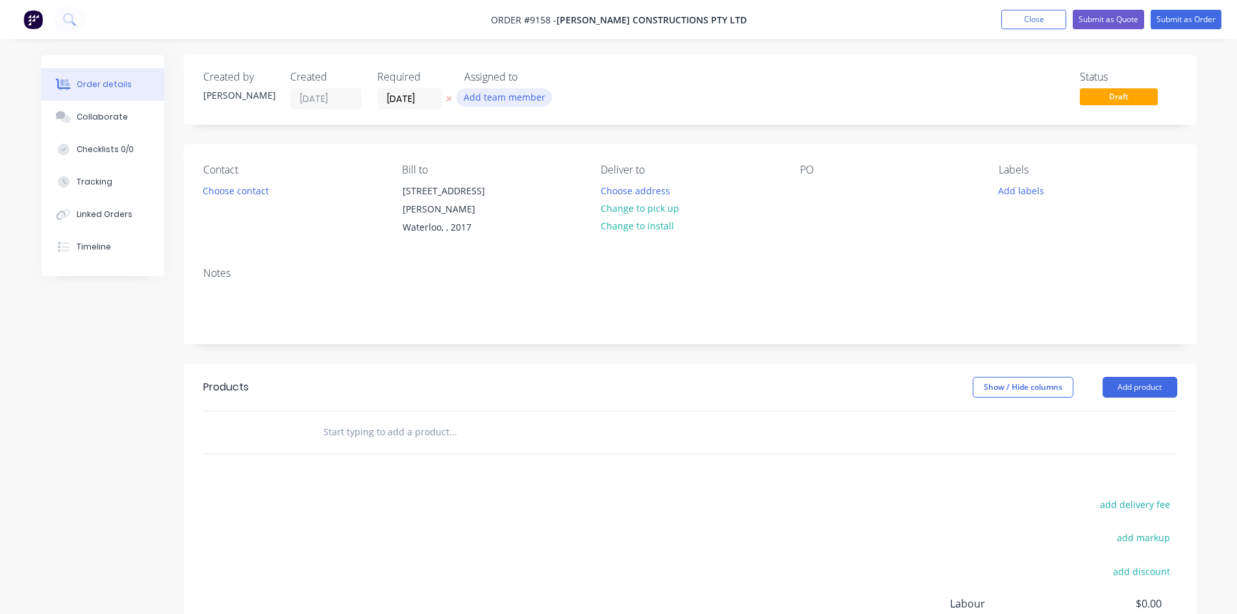
click at [502, 100] on button "Add team member" at bounding box center [504, 97] width 95 height 18
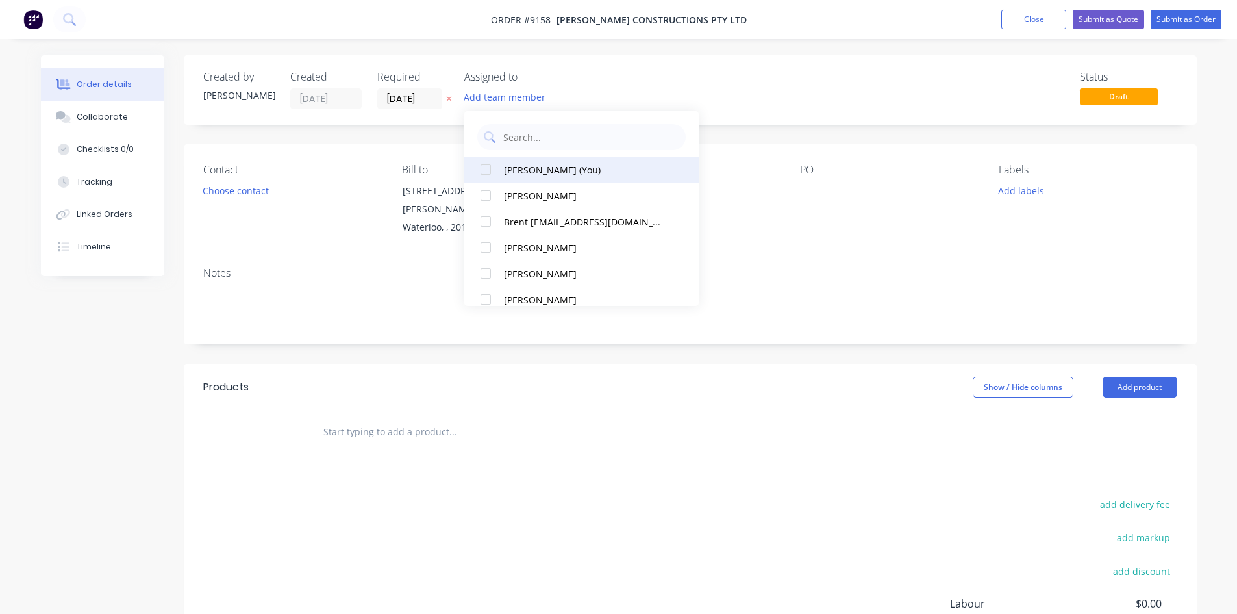
click at [553, 160] on button "[PERSON_NAME] (You)" at bounding box center [581, 170] width 234 height 26
click at [672, 95] on div "Status Draft" at bounding box center [885, 90] width 583 height 38
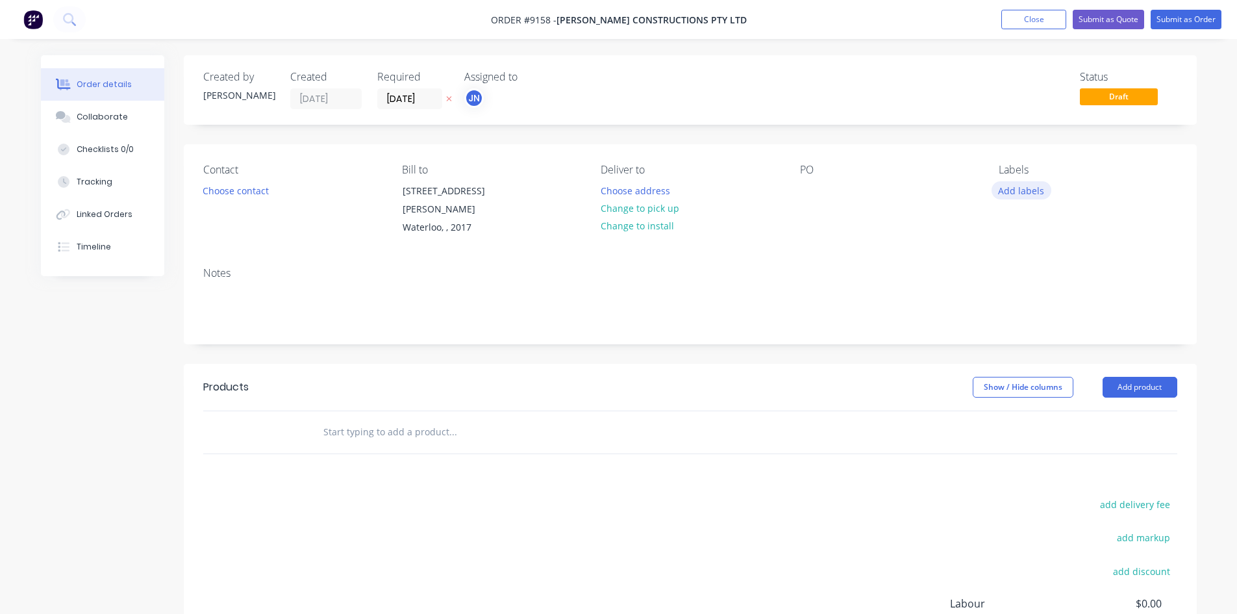
click at [1022, 195] on button "Add labels" at bounding box center [1022, 190] width 60 height 18
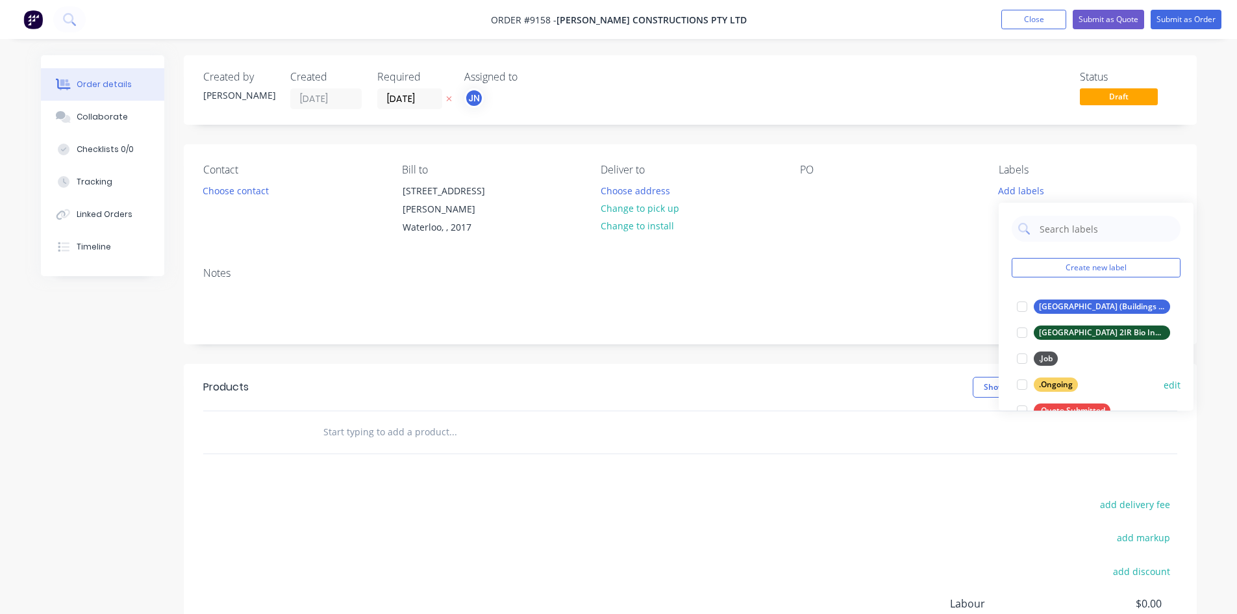
click at [1021, 388] on div at bounding box center [1022, 384] width 26 height 26
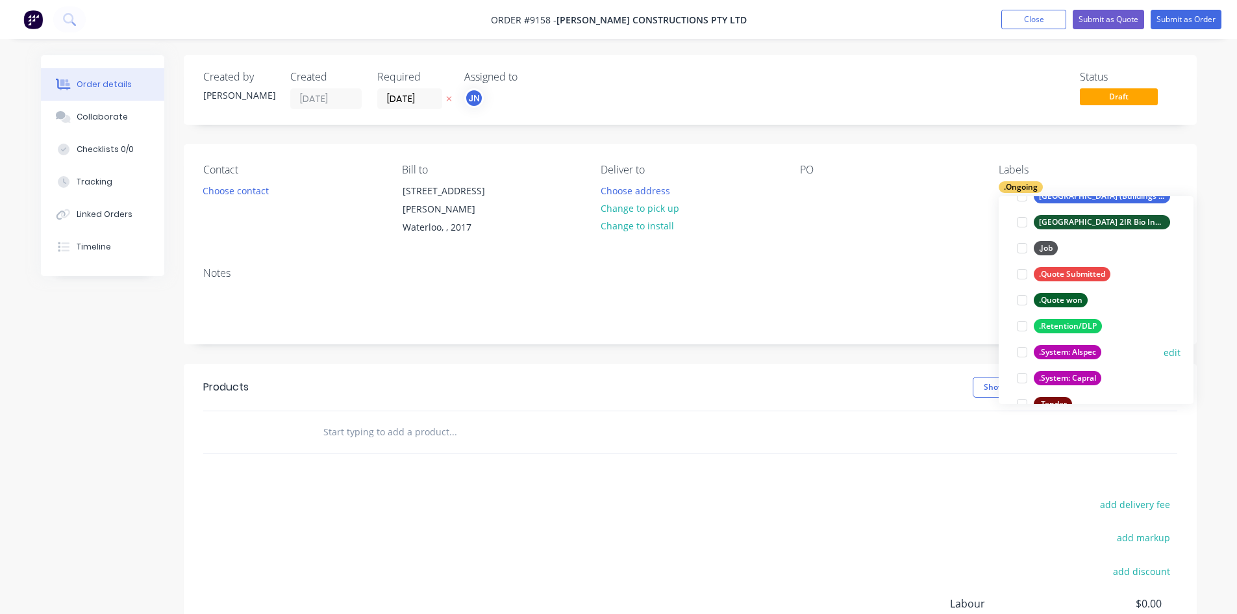
scroll to position [195, 0]
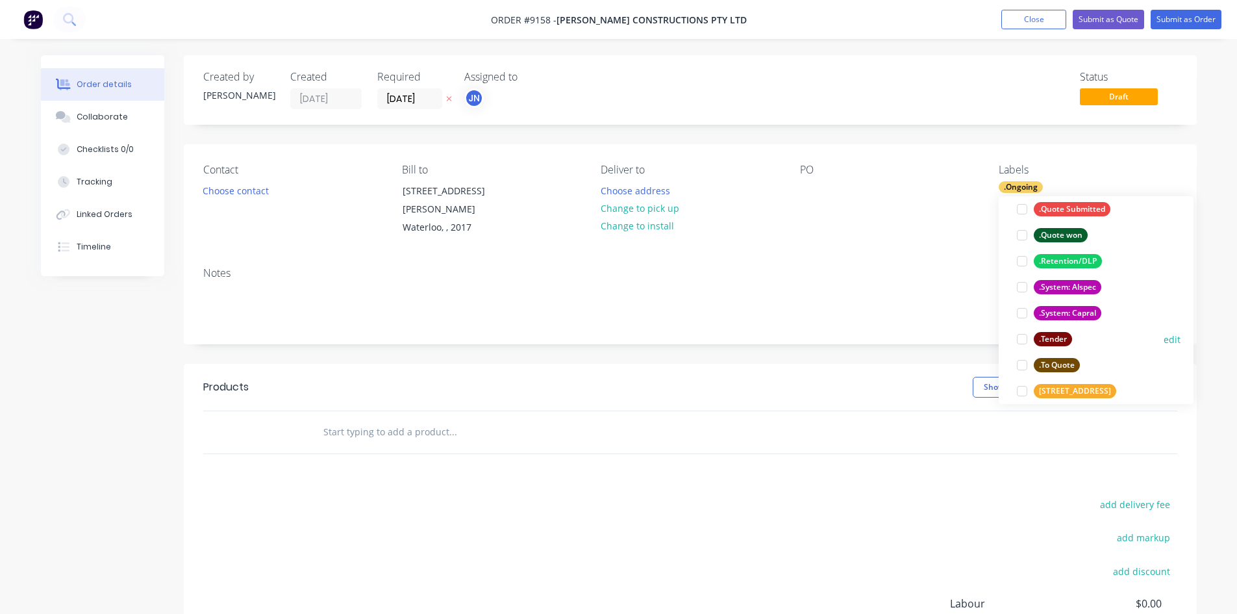
click at [1018, 339] on div at bounding box center [1022, 339] width 26 height 26
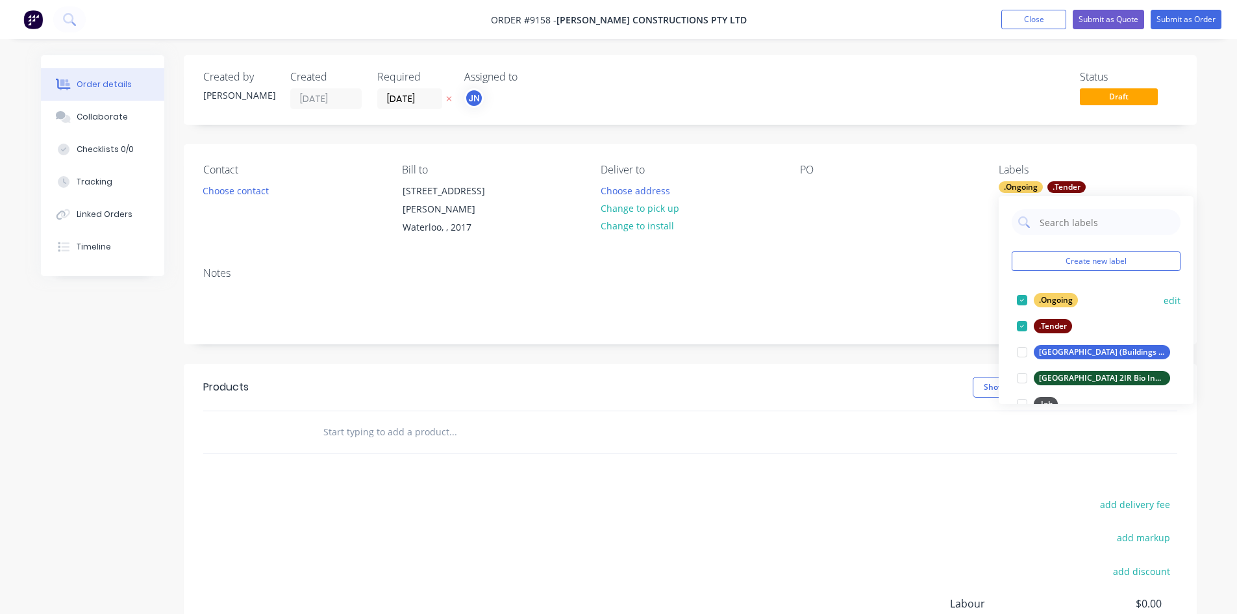
click at [1021, 297] on div at bounding box center [1022, 300] width 26 height 26
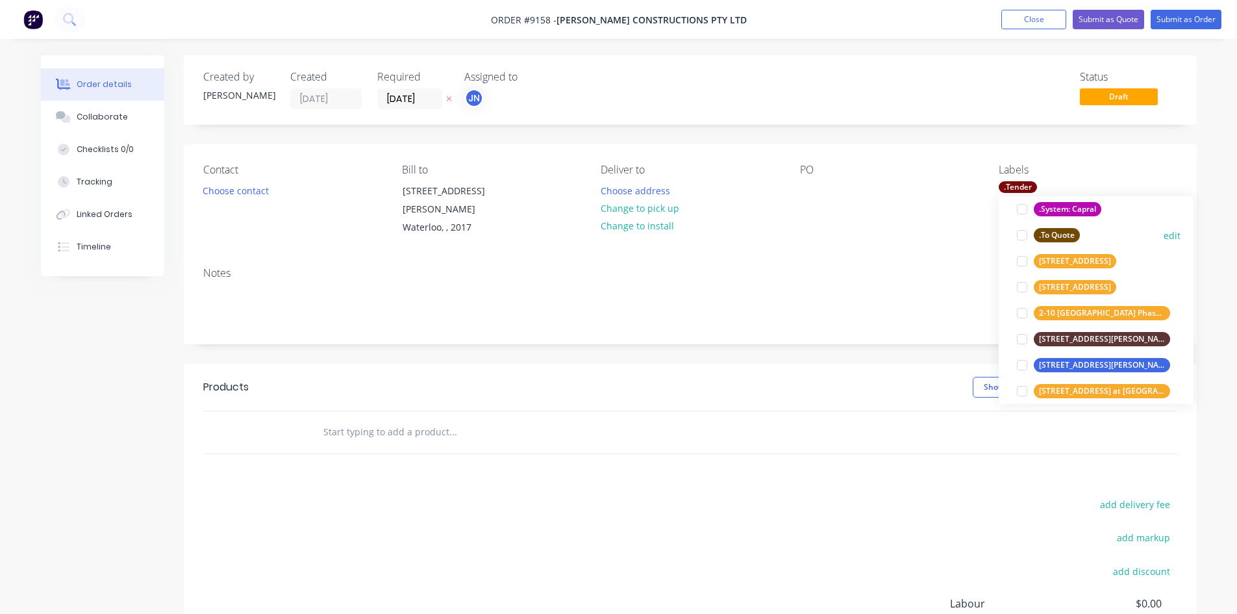
click at [1021, 232] on div at bounding box center [1022, 235] width 26 height 26
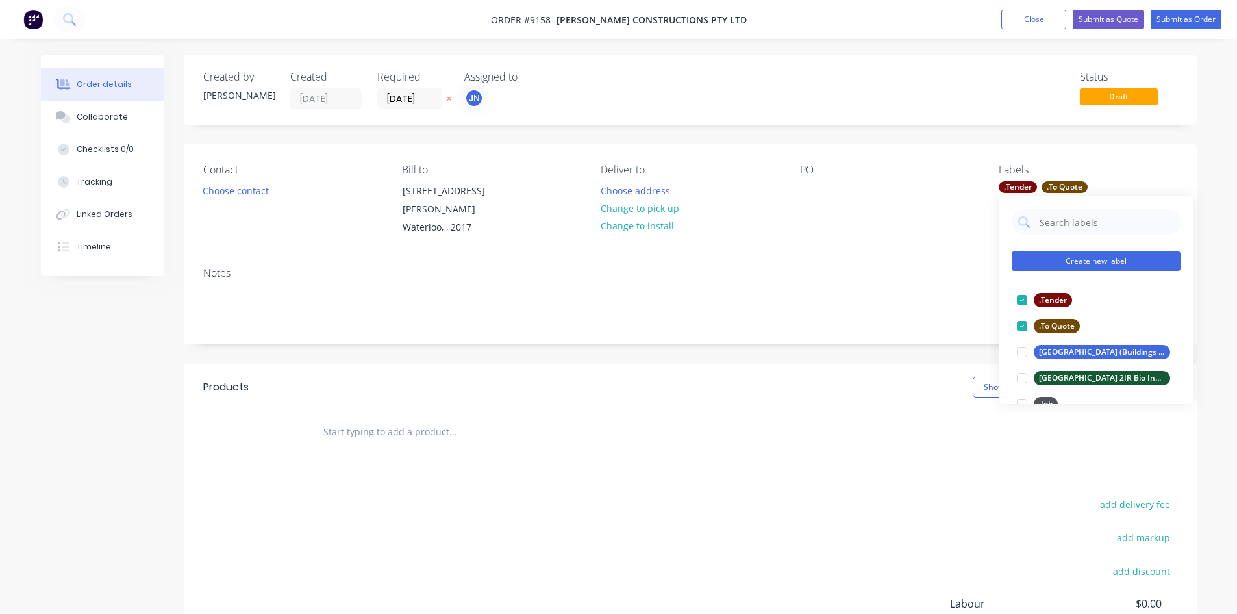
click at [1094, 258] on button "Create new label" at bounding box center [1096, 260] width 169 height 19
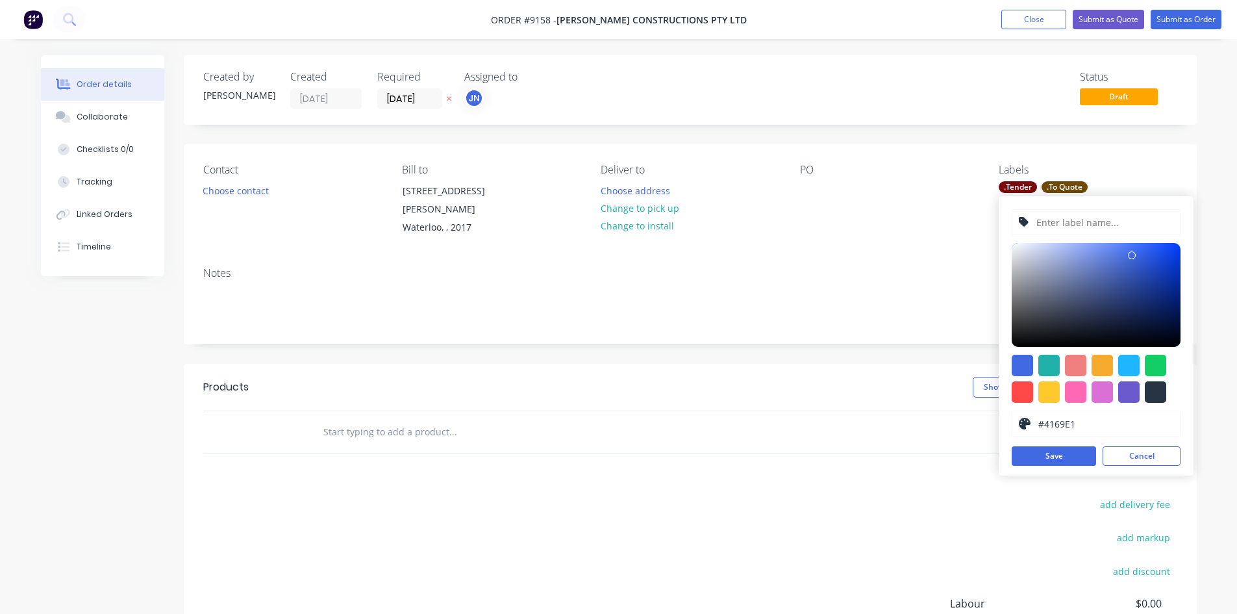
click at [1059, 218] on input "text" at bounding box center [1104, 222] width 138 height 25
paste input "9158 - [GEOGRAPHIC_DATA][PERSON_NAME], Engadine - Major Project (D&C)"
type input "St [PERSON_NAME], Engadine - Major Project (D&C)"
click at [1057, 457] on button "Save" at bounding box center [1054, 455] width 84 height 19
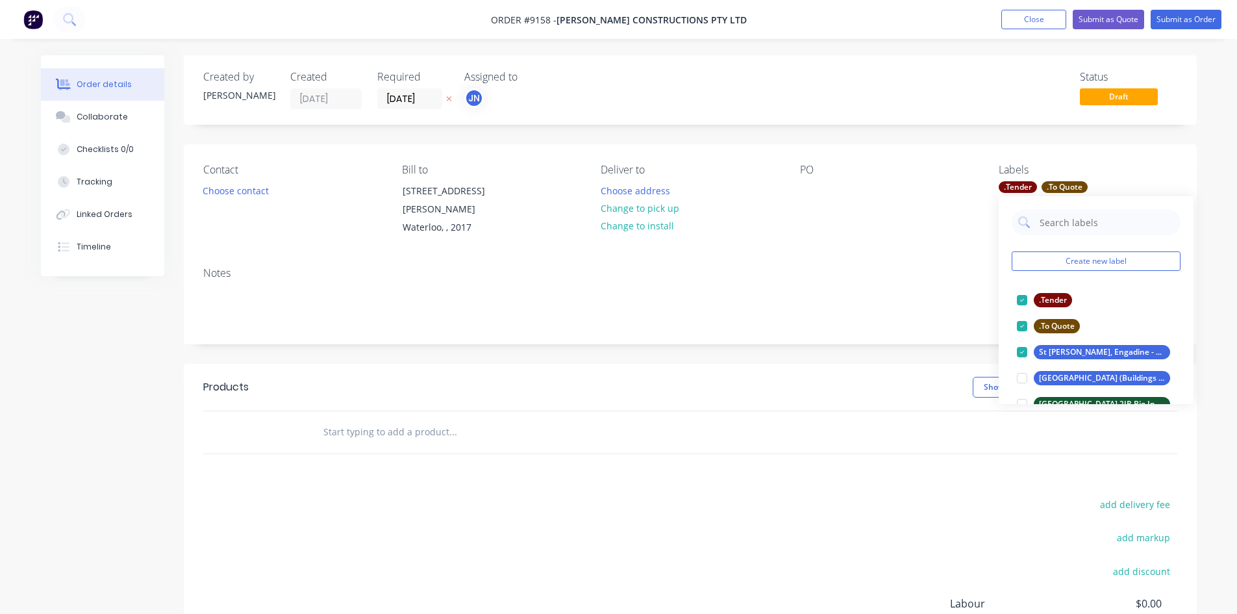
click at [972, 257] on div "Notes" at bounding box center [690, 300] width 1013 height 87
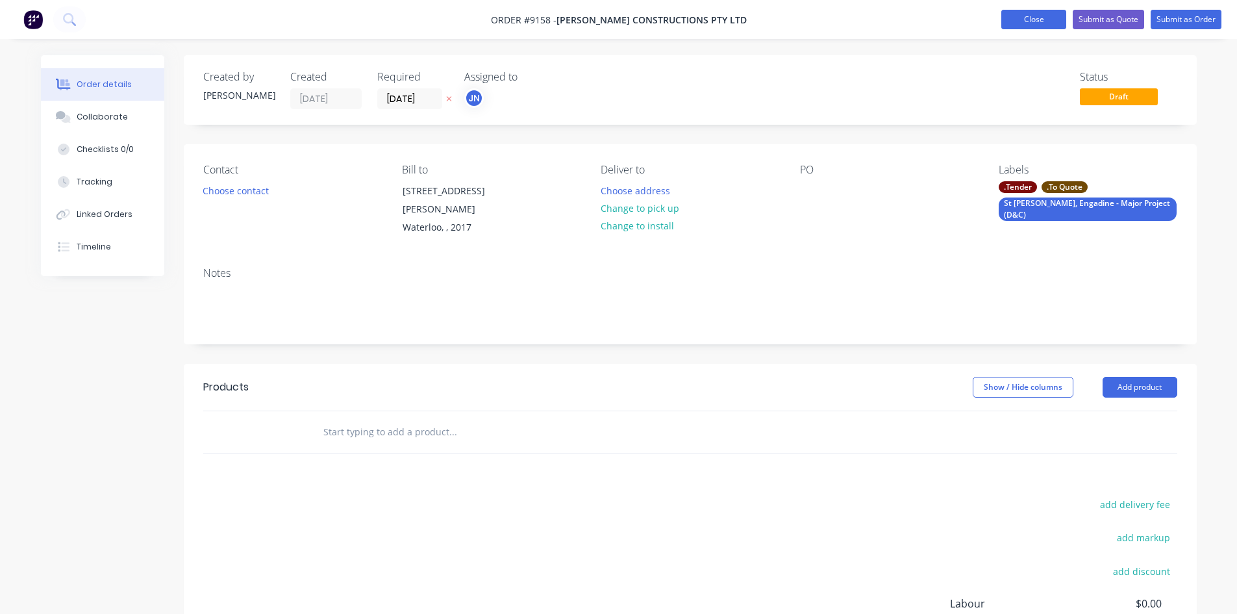
click at [1037, 19] on button "Close" at bounding box center [1033, 19] width 65 height 19
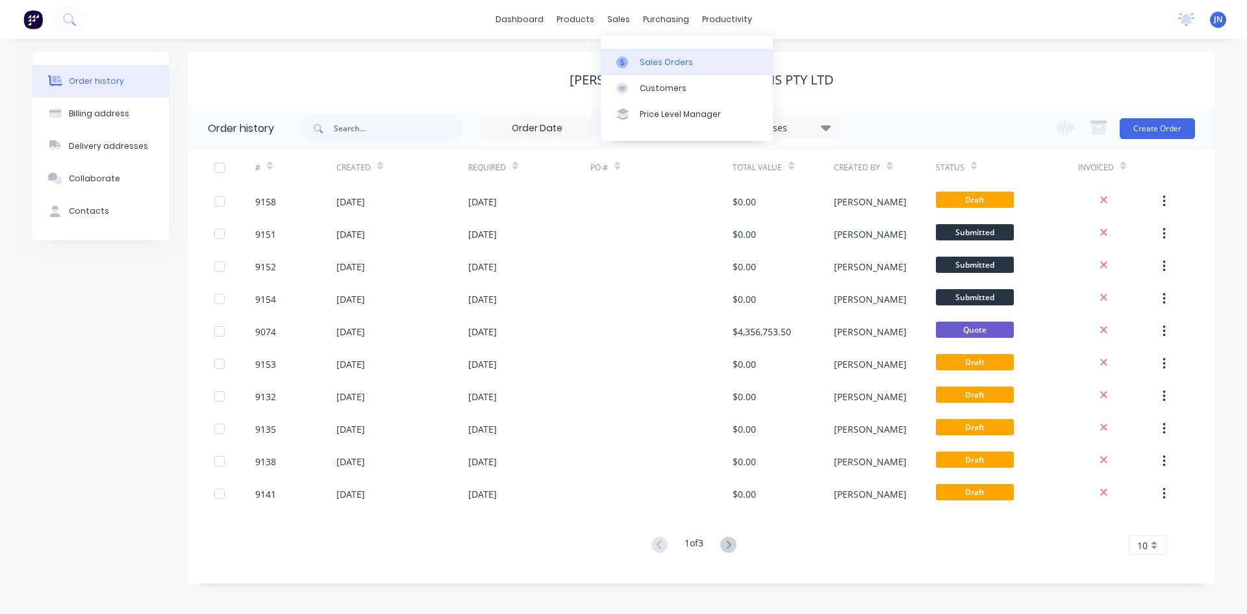
click at [636, 56] on link "Sales Orders" at bounding box center [687, 62] width 172 height 26
